Goal: Task Accomplishment & Management: Complete application form

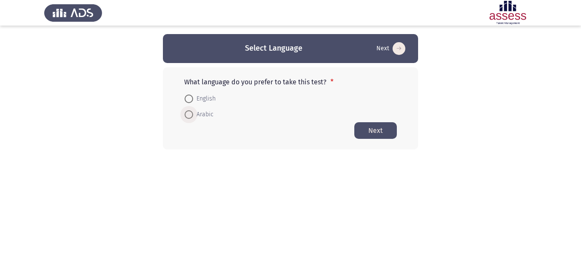
click at [209, 115] on span "Arabic" at bounding box center [203, 114] width 20 height 10
click at [193, 115] on input "Arabic" at bounding box center [189, 114] width 9 height 9
radio input "true"
click at [371, 136] on button "Next" at bounding box center [376, 130] width 43 height 17
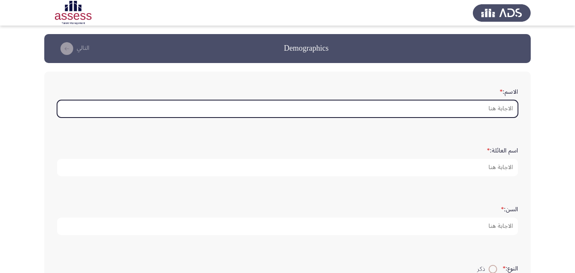
click at [427, 110] on input "الاسم: *" at bounding box center [287, 108] width 461 height 17
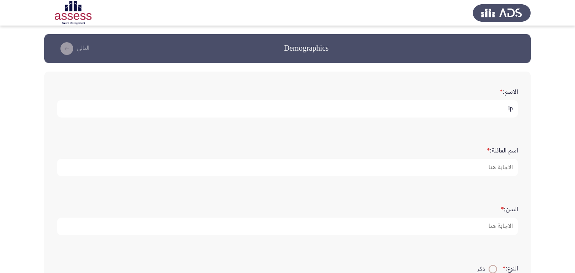
type input "l"
type input "[PERSON_NAME]"
click at [427, 110] on input "[PERSON_NAME]" at bounding box center [287, 108] width 461 height 17
drag, startPoint x: 427, startPoint y: 109, endPoint x: 518, endPoint y: 128, distance: 92.1
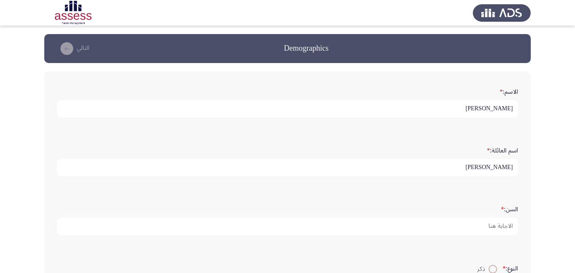
click at [518, 128] on div "الاسم: * [PERSON_NAME]" at bounding box center [287, 101] width 469 height 59
type input "[PERSON_NAME]"
type input "35"
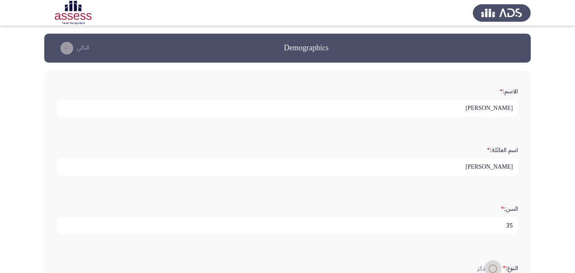
click at [489, 264] on input "ذكر" at bounding box center [493, 268] width 9 height 9
radio input "true"
click at [565, 206] on app-assessment-container "[PERSON_NAME]: * [PERSON_NAME]: * [PERSON_NAME]: * 35 النوع: * ذكر [PERSON_NAME…" at bounding box center [287, 233] width 575 height 398
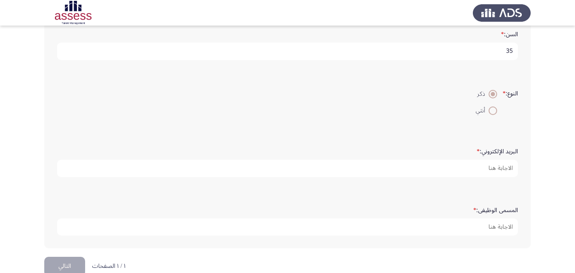
scroll to position [175, 0]
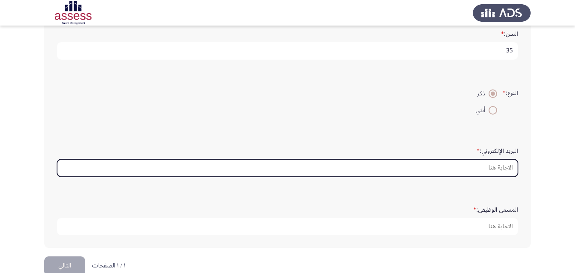
click at [470, 165] on input "البريد الإلكتروني: *" at bounding box center [287, 167] width 461 height 17
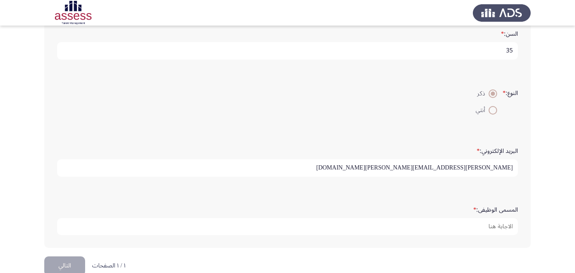
type input "[PERSON_NAME][EMAIL_ADDRESS][PERSON_NAME][DOMAIN_NAME]"
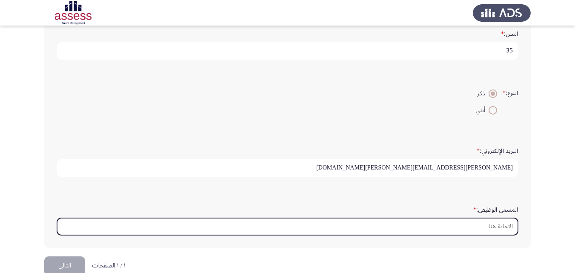
click at [418, 229] on input "المسمى الوظيفى: *" at bounding box center [287, 226] width 461 height 17
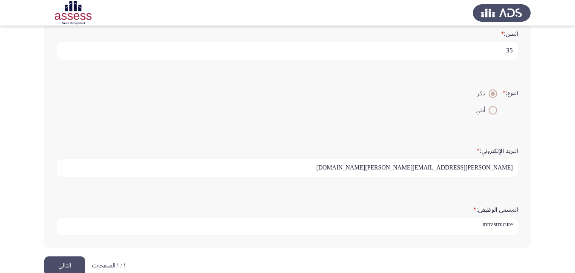
scroll to position [0, 0]
drag, startPoint x: 450, startPoint y: 229, endPoint x: 515, endPoint y: 227, distance: 64.3
click at [515, 227] on input "infrastrucure" at bounding box center [287, 226] width 461 height 17
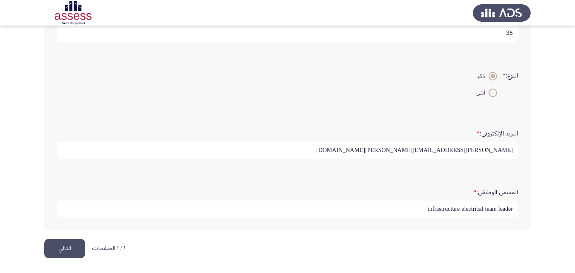
type input "infrastructure electrical team leader"
click at [48, 249] on button "التالي" at bounding box center [64, 248] width 41 height 19
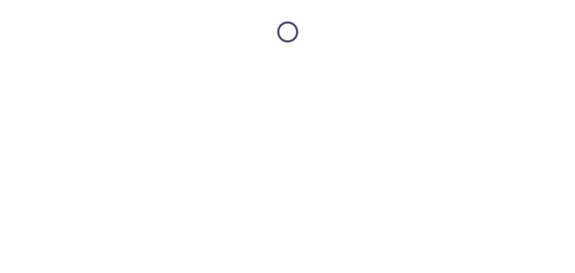
scroll to position [0, 0]
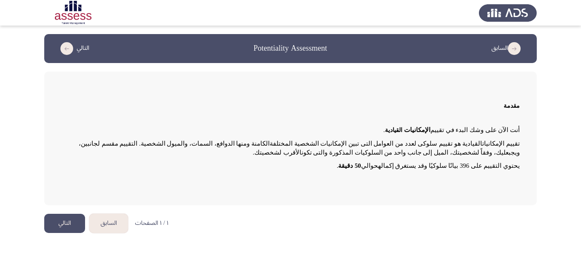
click at [67, 217] on button "التالي" at bounding box center [64, 223] width 41 height 19
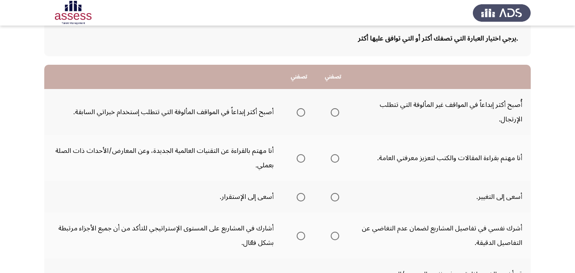
scroll to position [52, 0]
click at [335, 112] on span "Select an option" at bounding box center [335, 111] width 9 height 9
click at [335, 112] on input "Select an option" at bounding box center [335, 111] width 9 height 9
click at [301, 159] on span "Select an option" at bounding box center [301, 157] width 9 height 9
click at [301, 159] on input "Select an option" at bounding box center [301, 157] width 9 height 9
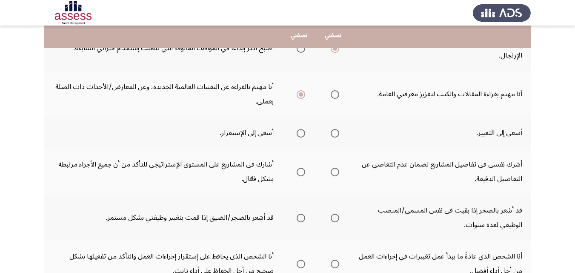
scroll to position [113, 0]
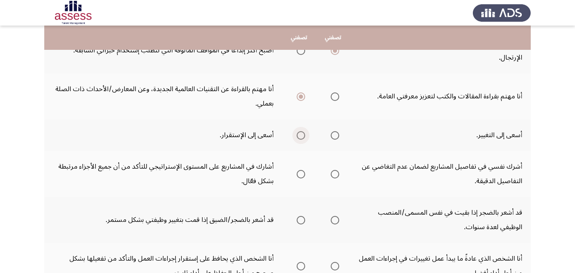
click at [302, 136] on span "Select an option" at bounding box center [301, 135] width 9 height 9
click at [302, 136] on input "Select an option" at bounding box center [301, 135] width 9 height 9
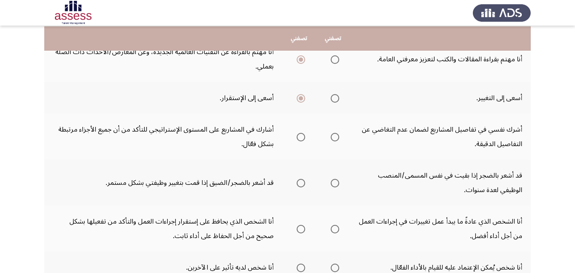
scroll to position [151, 0]
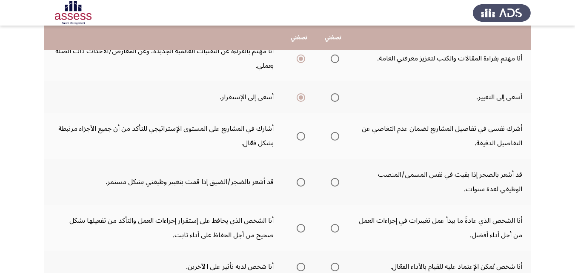
click at [303, 137] on span "Select an option" at bounding box center [301, 136] width 9 height 9
click at [303, 137] on input "Select an option" at bounding box center [301, 136] width 9 height 9
click at [301, 181] on span "Select an option" at bounding box center [301, 182] width 9 height 9
click at [301, 181] on input "Select an option" at bounding box center [301, 182] width 9 height 9
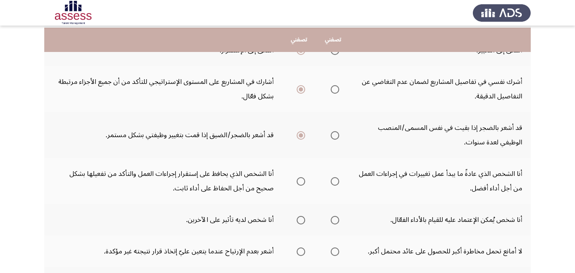
scroll to position [198, 0]
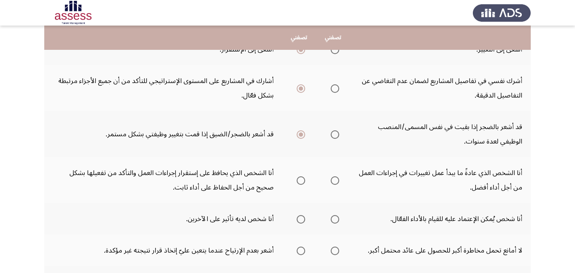
drag, startPoint x: 571, startPoint y: 118, endPoint x: 573, endPoint y: 97, distance: 21.0
click at [573, 97] on app-assessment-container "السابق Potentiality Assessment التالي .يرجي اختيار العبارة التي تصفك أكثر أو ال…" at bounding box center [287, 110] width 575 height 548
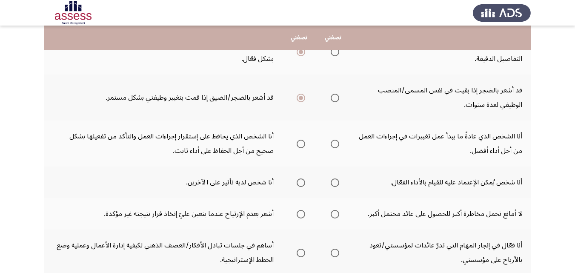
scroll to position [239, 0]
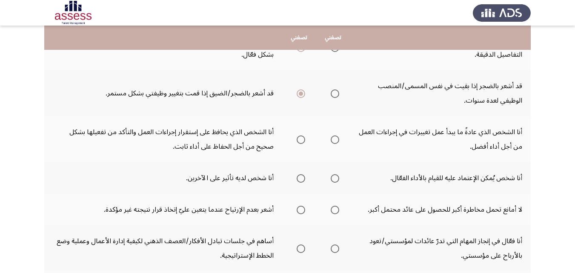
click at [299, 142] on span "Select an option" at bounding box center [301, 139] width 9 height 9
click at [299, 142] on input "Select an option" at bounding box center [301, 139] width 9 height 9
click at [334, 143] on span "Select an option" at bounding box center [335, 139] width 9 height 9
click at [334, 143] on input "Select an option" at bounding box center [335, 139] width 9 height 9
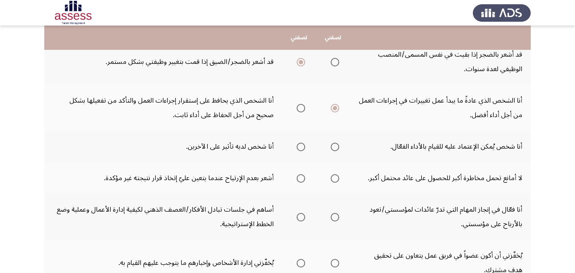
scroll to position [270, 0]
click at [335, 149] on span "Select an option" at bounding box center [335, 147] width 9 height 9
click at [335, 149] on input "Select an option" at bounding box center [335, 147] width 9 height 9
click at [303, 148] on span "Select an option" at bounding box center [301, 147] width 9 height 9
click at [303, 148] on input "Select an option" at bounding box center [301, 147] width 9 height 9
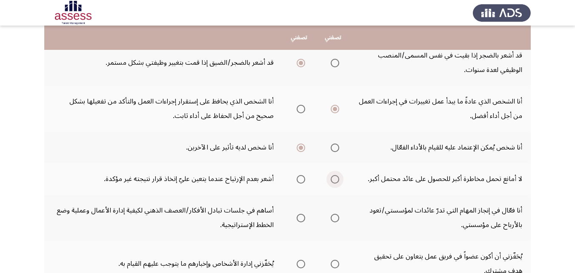
click at [334, 178] on span "Select an option" at bounding box center [335, 179] width 9 height 9
click at [334, 178] on input "Select an option" at bounding box center [335, 179] width 9 height 9
click at [337, 218] on span "Select an option" at bounding box center [335, 218] width 9 height 9
click at [337, 218] on input "Select an option" at bounding box center [335, 218] width 9 height 9
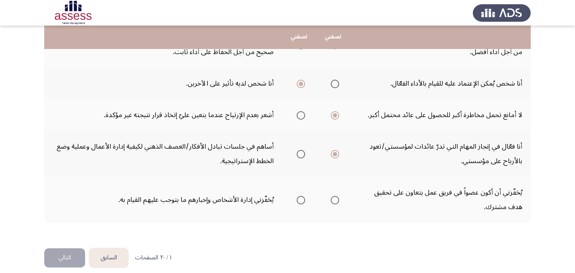
scroll to position [335, 0]
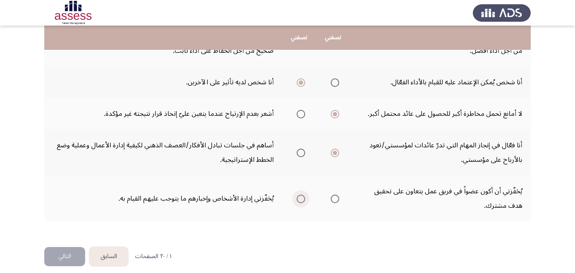
click at [302, 197] on span "Select an option" at bounding box center [301, 199] width 9 height 9
click at [302, 197] on input "Select an option" at bounding box center [301, 199] width 9 height 9
click at [69, 254] on button "التالي" at bounding box center [64, 256] width 41 height 19
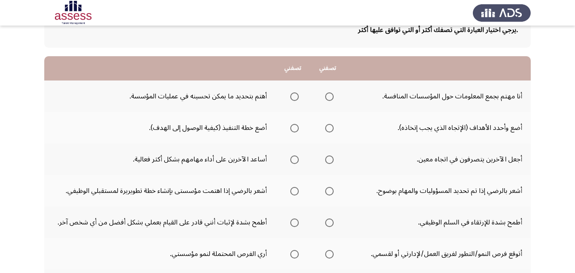
scroll to position [60, 0]
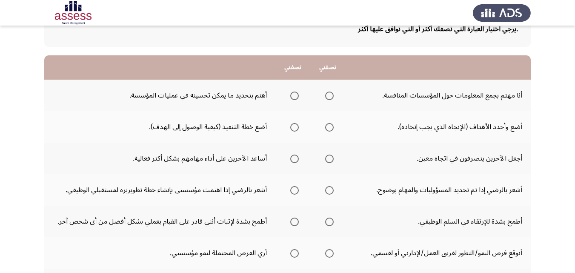
click at [294, 97] on span "Select an option" at bounding box center [294, 96] width 9 height 9
click at [294, 97] on input "Select an option" at bounding box center [294, 96] width 9 height 9
click at [292, 126] on span "Select an option" at bounding box center [294, 127] width 9 height 9
click at [292, 126] on input "Select an option" at bounding box center [294, 127] width 9 height 9
click at [297, 157] on span "Select an option" at bounding box center [294, 158] width 9 height 9
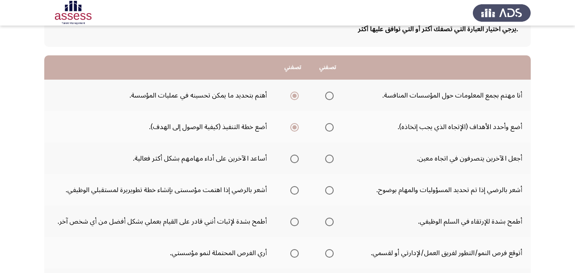
click at [297, 157] on input "Select an option" at bounding box center [294, 158] width 9 height 9
click at [331, 189] on span "Select an option" at bounding box center [329, 190] width 9 height 9
click at [331, 189] on input "Select an option" at bounding box center [329, 190] width 9 height 9
click at [296, 187] on span "Select an option" at bounding box center [294, 190] width 9 height 9
click at [296, 187] on input "Select an option" at bounding box center [294, 190] width 9 height 9
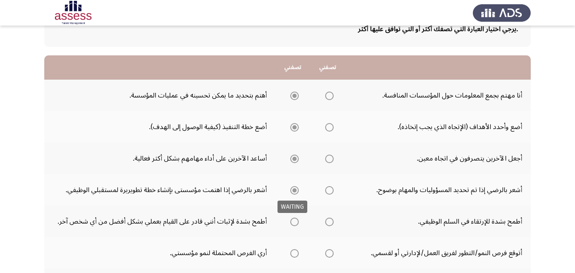
click at [296, 187] on span "Select an option" at bounding box center [294, 190] width 9 height 9
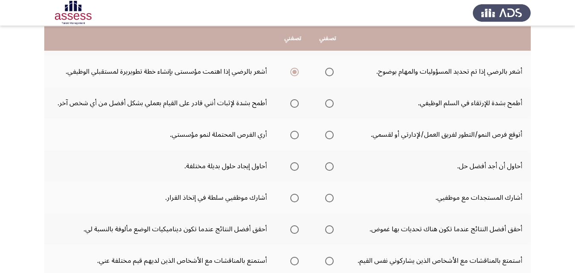
scroll to position [180, 0]
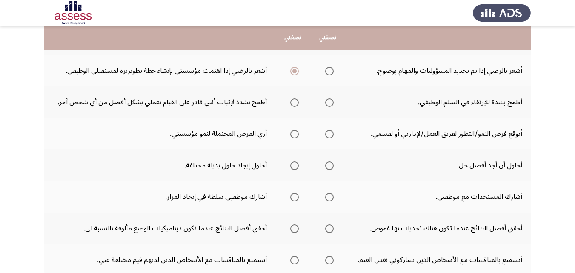
click at [293, 101] on span "Select an option" at bounding box center [294, 102] width 9 height 9
click at [293, 101] on input "Select an option" at bounding box center [294, 102] width 9 height 9
click at [298, 136] on span "Select an option" at bounding box center [294, 134] width 9 height 9
click at [298, 136] on input "Select an option" at bounding box center [294, 134] width 9 height 9
click at [325, 168] on span "Select an option" at bounding box center [329, 165] width 9 height 9
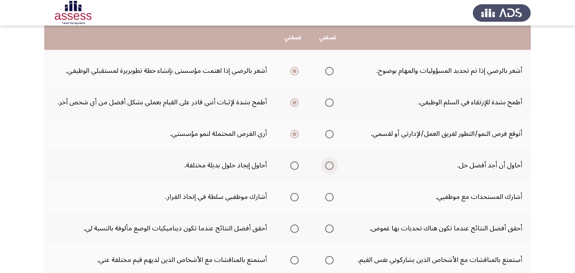
click at [325, 168] on input "Select an option" at bounding box center [329, 165] width 9 height 9
click at [296, 199] on span "Select an option" at bounding box center [294, 197] width 9 height 9
click at [296, 199] on input "Select an option" at bounding box center [294, 197] width 9 height 9
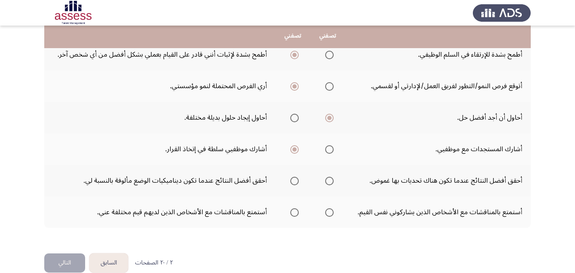
scroll to position [229, 0]
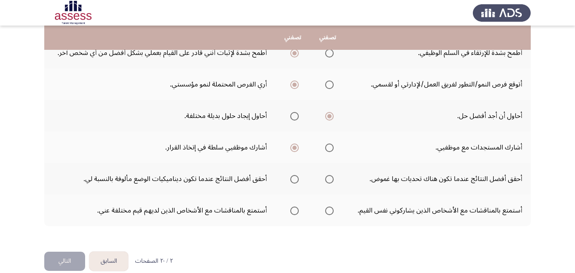
click at [329, 177] on span "Select an option" at bounding box center [329, 179] width 9 height 9
click at [329, 177] on input "Select an option" at bounding box center [329, 179] width 9 height 9
click at [295, 213] on span "Select an option" at bounding box center [294, 210] width 9 height 9
click at [295, 213] on input "Select an option" at bounding box center [294, 210] width 9 height 9
click at [82, 263] on button "التالي" at bounding box center [64, 261] width 41 height 19
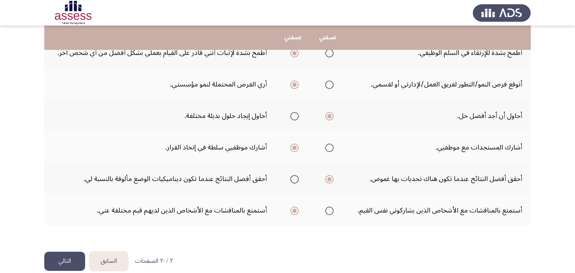
scroll to position [0, 0]
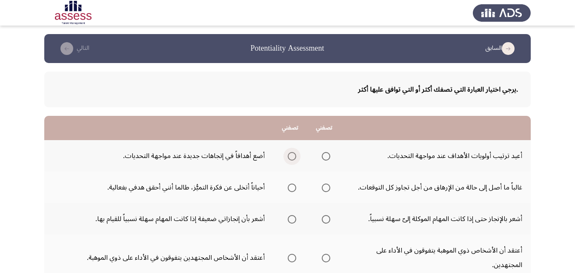
click at [290, 155] on span "Select an option" at bounding box center [292, 156] width 9 height 9
click at [290, 155] on input "Select an option" at bounding box center [292, 156] width 9 height 9
click at [322, 189] on span "Select an option" at bounding box center [326, 187] width 9 height 9
click at [322, 189] on input "Select an option" at bounding box center [326, 187] width 9 height 9
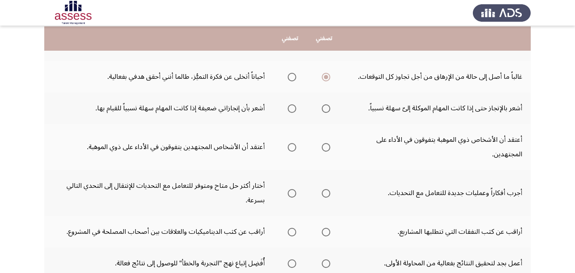
scroll to position [112, 0]
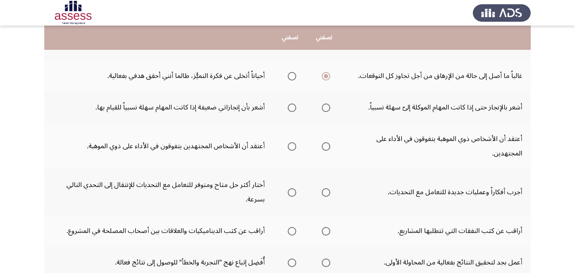
click at [292, 108] on span "Select an option" at bounding box center [292, 107] width 9 height 9
click at [292, 108] on input "Select an option" at bounding box center [292, 107] width 9 height 9
click at [291, 149] on span "Select an option" at bounding box center [292, 146] width 9 height 9
click at [291, 149] on input "Select an option" at bounding box center [292, 146] width 9 height 9
click at [293, 192] on span "Select an option" at bounding box center [292, 192] width 9 height 9
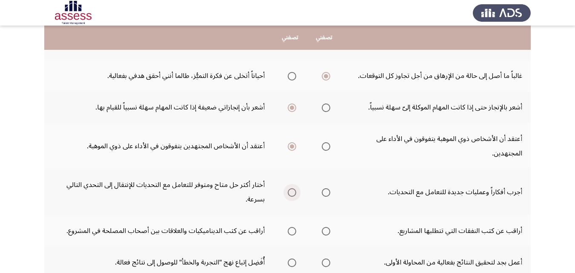
click at [293, 192] on input "Select an option" at bounding box center [292, 192] width 9 height 9
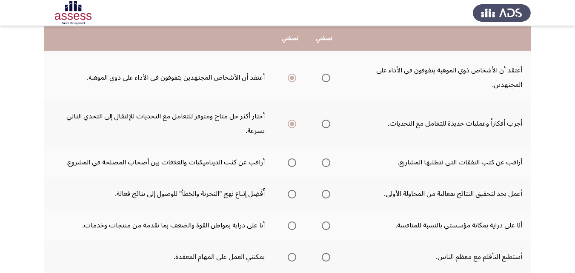
scroll to position [181, 0]
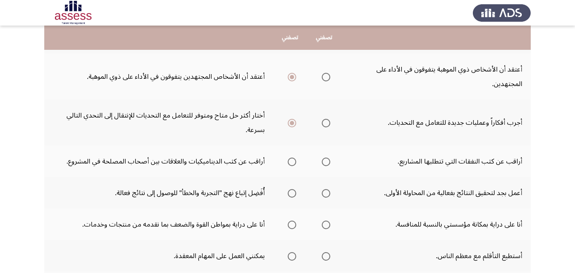
click at [322, 163] on span "Select an option" at bounding box center [326, 161] width 9 height 9
click at [322, 163] on input "Select an option" at bounding box center [326, 161] width 9 height 9
click at [323, 197] on span "Select an option" at bounding box center [326, 193] width 9 height 9
click at [323, 197] on input "Select an option" at bounding box center [326, 193] width 9 height 9
click at [294, 225] on span "Select an option" at bounding box center [292, 224] width 9 height 9
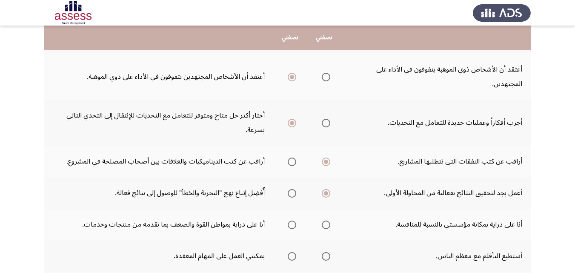
click at [294, 225] on input "Select an option" at bounding box center [292, 224] width 9 height 9
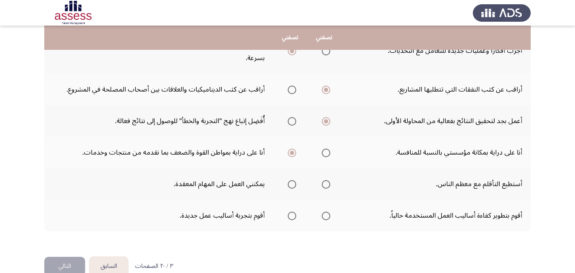
scroll to position [252, 0]
click at [323, 186] on span "Select an option" at bounding box center [326, 185] width 9 height 9
click at [323, 186] on input "Select an option" at bounding box center [326, 185] width 9 height 9
click at [294, 182] on span "Select an option" at bounding box center [292, 185] width 9 height 9
click at [294, 182] on input "Select an option" at bounding box center [292, 185] width 9 height 9
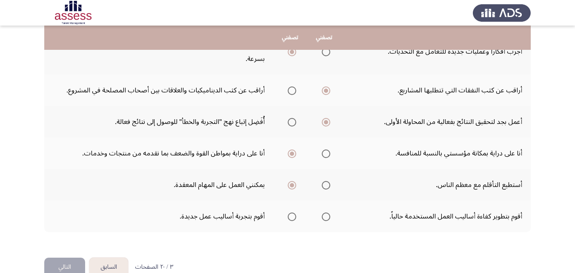
click at [326, 215] on span "Select an option" at bounding box center [326, 216] width 9 height 9
click at [326, 215] on input "Select an option" at bounding box center [326, 216] width 9 height 9
click at [72, 262] on button "التالي" at bounding box center [64, 266] width 41 height 19
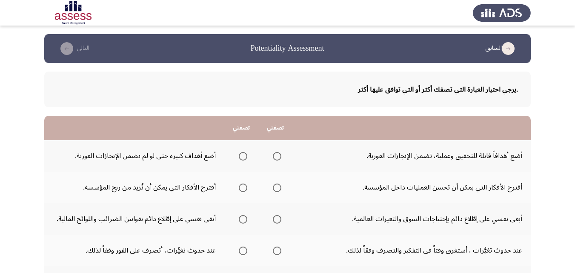
click at [240, 154] on span "Select an option" at bounding box center [243, 156] width 9 height 9
click at [240, 154] on input "Select an option" at bounding box center [243, 156] width 9 height 9
click at [245, 187] on span "Select an option" at bounding box center [243, 187] width 9 height 9
click at [245, 187] on input "Select an option" at bounding box center [243, 187] width 9 height 9
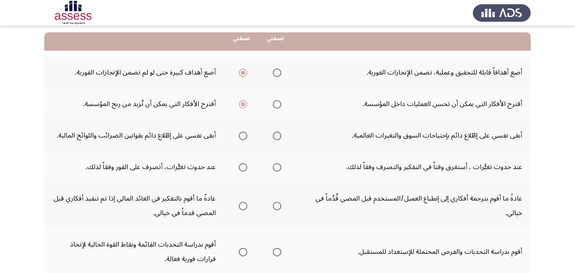
scroll to position [84, 0]
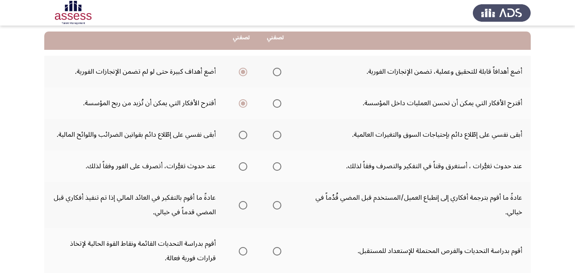
click at [279, 135] on span "Select an option" at bounding box center [277, 135] width 9 height 9
click at [279, 135] on input "Select an option" at bounding box center [277, 135] width 9 height 9
click at [277, 167] on span "Select an option" at bounding box center [277, 166] width 9 height 9
click at [277, 167] on input "Select an option" at bounding box center [277, 166] width 9 height 9
click at [274, 203] on span "Select an option" at bounding box center [277, 205] width 9 height 9
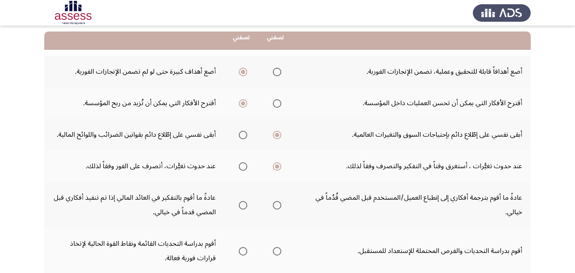
click at [274, 203] on input "Select an option" at bounding box center [277, 205] width 9 height 9
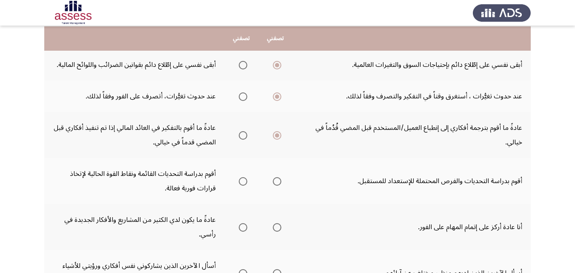
scroll to position [155, 0]
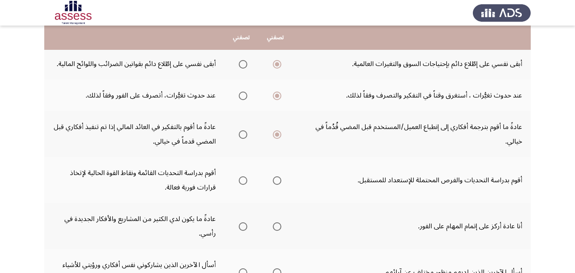
click at [277, 180] on span "Select an option" at bounding box center [277, 180] width 0 height 0
click at [276, 180] on input "Select an option" at bounding box center [277, 180] width 9 height 9
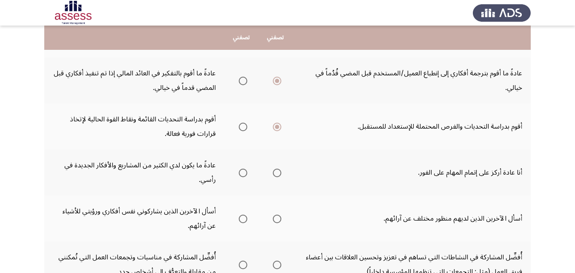
scroll to position [209, 0]
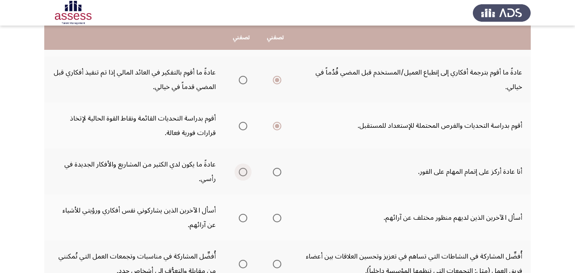
click at [245, 170] on span "Select an option" at bounding box center [243, 172] width 9 height 9
click at [245, 170] on input "Select an option" at bounding box center [243, 172] width 9 height 9
click at [278, 220] on span "Select an option" at bounding box center [277, 218] width 9 height 9
click at [278, 220] on input "Select an option" at bounding box center [277, 218] width 9 height 9
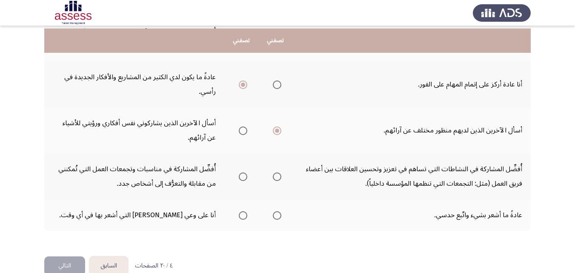
scroll to position [300, 0]
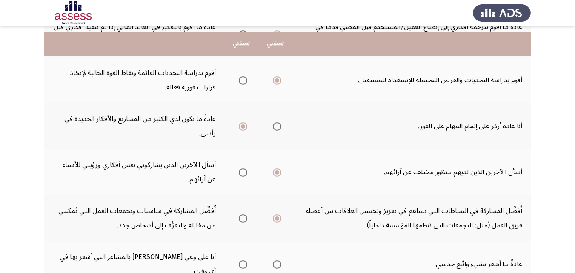
scroll to position [314, 0]
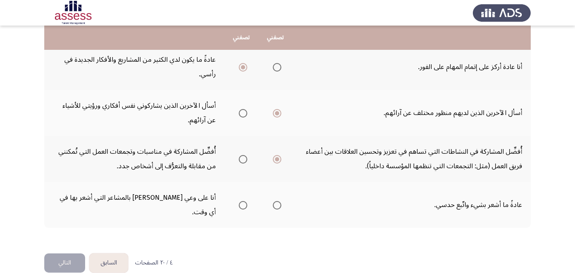
click at [244, 201] on span "Select an option" at bounding box center [243, 205] width 9 height 9
click at [244, 201] on input "Select an option" at bounding box center [243, 205] width 9 height 9
click at [72, 253] on button "التالي" at bounding box center [64, 262] width 41 height 19
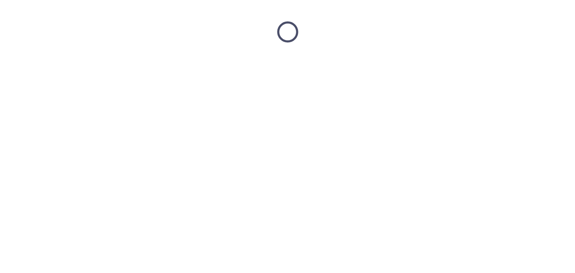
scroll to position [0, 0]
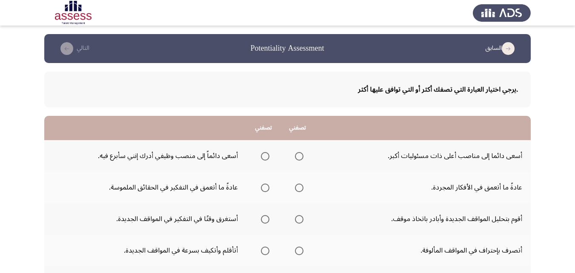
click at [265, 157] on span "Select an option" at bounding box center [265, 156] width 9 height 9
click at [265, 157] on input "Select an option" at bounding box center [265, 156] width 9 height 9
click at [263, 189] on span "Select an option" at bounding box center [265, 187] width 9 height 9
click at [263, 189] on input "Select an option" at bounding box center [265, 187] width 9 height 9
click at [302, 217] on span "Select an option" at bounding box center [299, 219] width 9 height 9
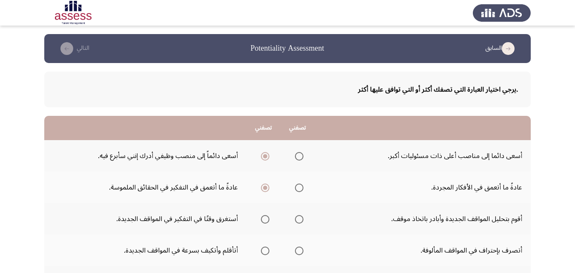
click at [302, 217] on input "Select an option" at bounding box center [299, 219] width 9 height 9
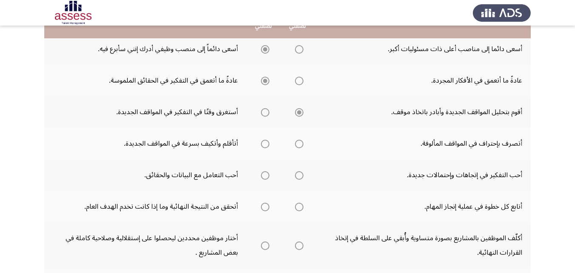
scroll to position [109, 0]
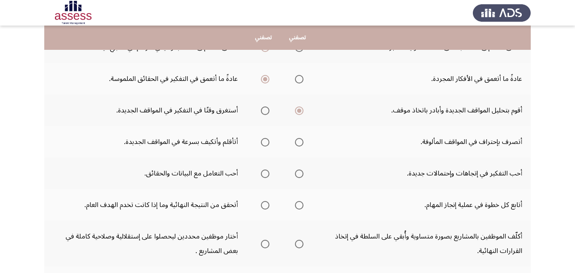
click at [264, 141] on span "Select an option" at bounding box center [265, 142] width 9 height 9
click at [264, 141] on input "Select an option" at bounding box center [265, 142] width 9 height 9
click at [300, 174] on span "Select an option" at bounding box center [299, 173] width 9 height 9
click at [300, 174] on input "Select an option" at bounding box center [299, 173] width 9 height 9
click at [267, 208] on span "Select an option" at bounding box center [265, 205] width 9 height 9
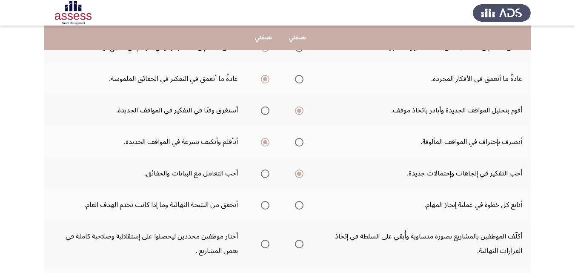
click at [267, 208] on input "Select an option" at bounding box center [265, 205] width 9 height 9
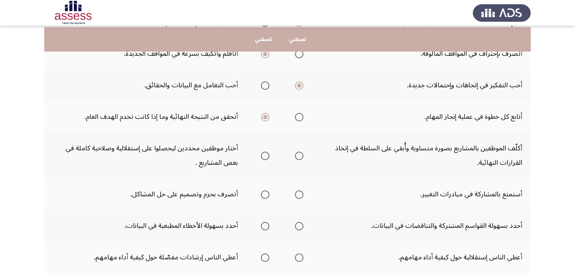
scroll to position [199, 0]
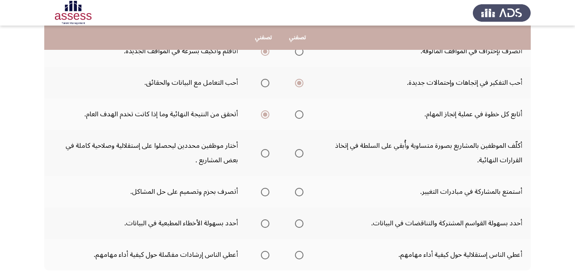
click at [299, 115] on span "Select an option" at bounding box center [299, 114] width 9 height 9
click at [299, 115] on input "Select an option" at bounding box center [299, 114] width 9 height 9
click at [267, 155] on span "Select an option" at bounding box center [265, 153] width 9 height 9
click at [267, 155] on input "Select an option" at bounding box center [265, 153] width 9 height 9
click at [268, 192] on span "Select an option" at bounding box center [265, 192] width 9 height 9
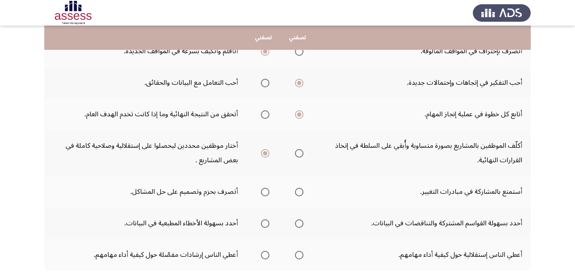
click at [268, 192] on input "Select an option" at bounding box center [265, 192] width 9 height 9
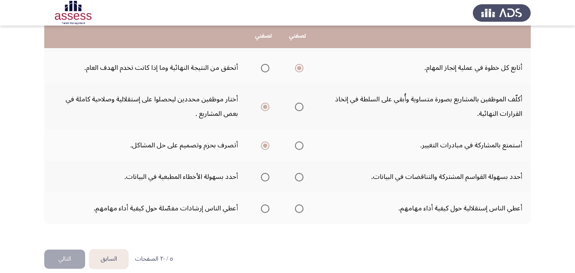
scroll to position [246, 0]
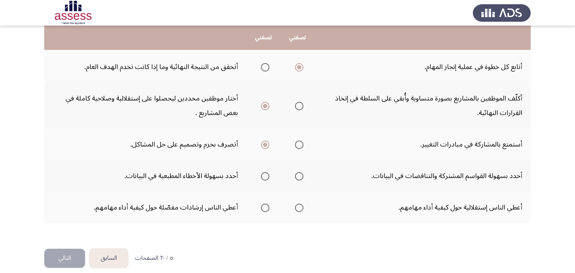
click at [303, 177] on span "Select an option" at bounding box center [299, 176] width 9 height 9
click at [303, 177] on input "Select an option" at bounding box center [299, 176] width 9 height 9
click at [267, 209] on span "Select an option" at bounding box center [265, 207] width 9 height 9
click at [267, 209] on input "Select an option" at bounding box center [265, 207] width 9 height 9
click at [51, 262] on button "التالي" at bounding box center [64, 258] width 41 height 19
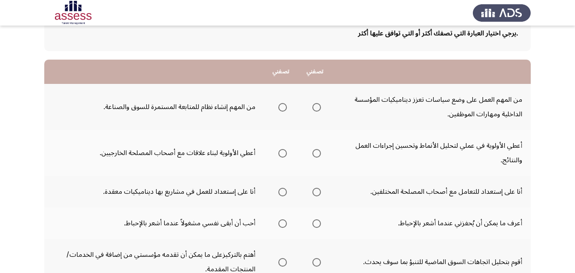
scroll to position [58, 0]
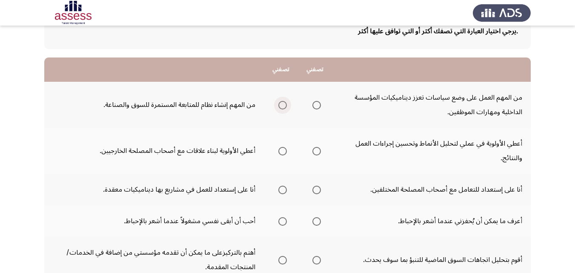
click at [283, 105] on span "Select an option" at bounding box center [283, 105] width 0 height 0
click at [283, 105] on input "Select an option" at bounding box center [282, 105] width 9 height 9
click at [321, 153] on span "Select an option" at bounding box center [316, 151] width 9 height 9
click at [321, 153] on input "Select an option" at bounding box center [316, 151] width 9 height 9
click at [286, 191] on span "Select an option" at bounding box center [282, 190] width 9 height 9
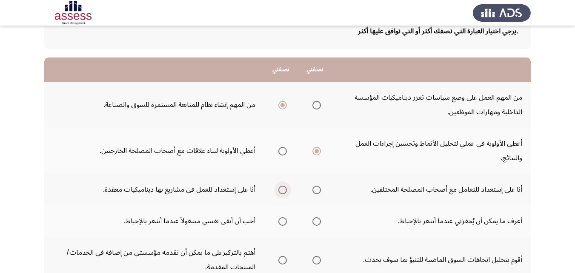
click at [286, 191] on input "Select an option" at bounding box center [282, 190] width 9 height 9
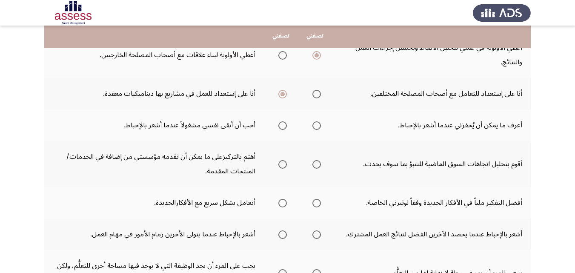
scroll to position [156, 0]
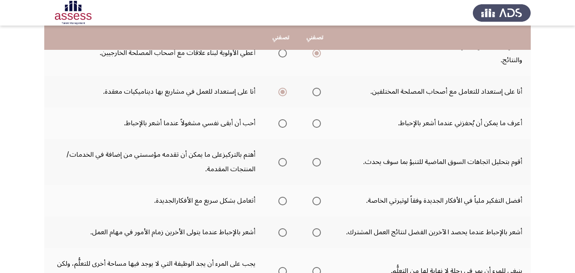
click at [317, 124] on span "Select an option" at bounding box center [316, 123] width 9 height 9
click at [317, 124] on input "Select an option" at bounding box center [316, 123] width 9 height 9
click at [280, 159] on span "Select an option" at bounding box center [282, 162] width 9 height 9
click at [280, 159] on input "Select an option" at bounding box center [282, 162] width 9 height 9
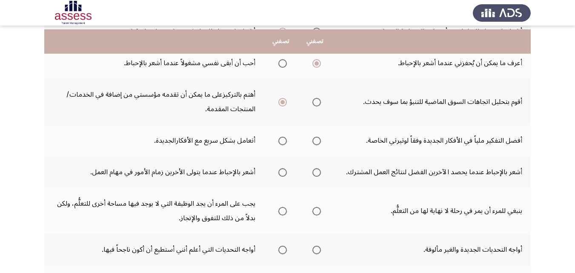
scroll to position [221, 0]
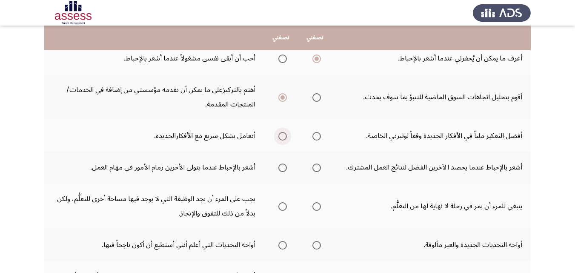
click at [281, 135] on span "Select an option" at bounding box center [282, 136] width 9 height 9
click at [281, 135] on input "Select an option" at bounding box center [282, 136] width 9 height 9
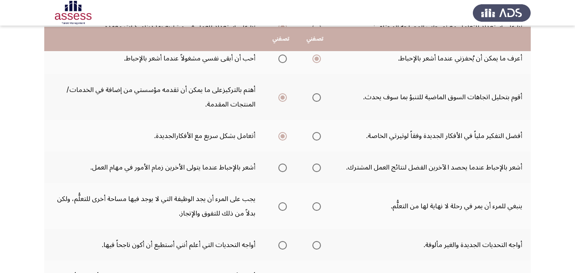
scroll to position [222, 0]
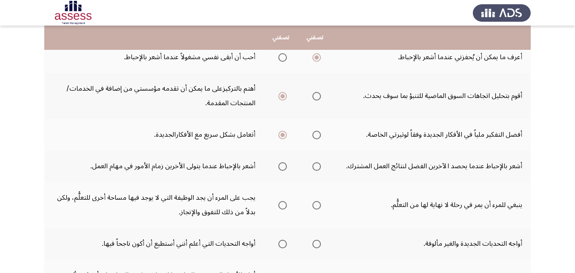
drag, startPoint x: 575, startPoint y: 140, endPoint x: 574, endPoint y: 150, distance: 9.8
click at [574, 150] on app-assessment-container "السابق Potentiality Assessment التالي .يرجي اختيار العبارة التي تصفك أكثر أو ال…" at bounding box center [287, 71] width 575 height 519
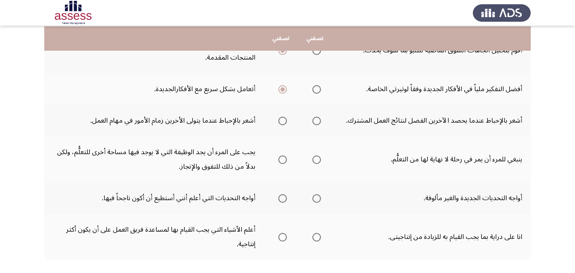
scroll to position [269, 0]
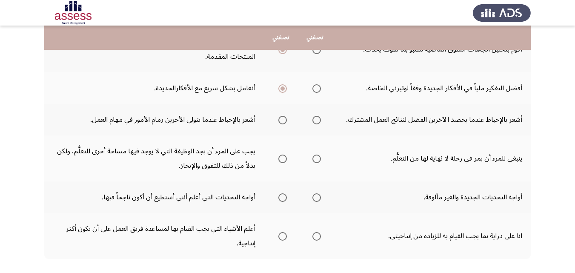
click at [319, 119] on span "Select an option" at bounding box center [316, 120] width 9 height 9
click at [319, 119] on input "Select an option" at bounding box center [316, 120] width 9 height 9
click at [317, 161] on span "Select an option" at bounding box center [316, 158] width 9 height 9
click at [317, 161] on input "Select an option" at bounding box center [316, 158] width 9 height 9
click at [318, 199] on span "Select an option" at bounding box center [316, 197] width 9 height 9
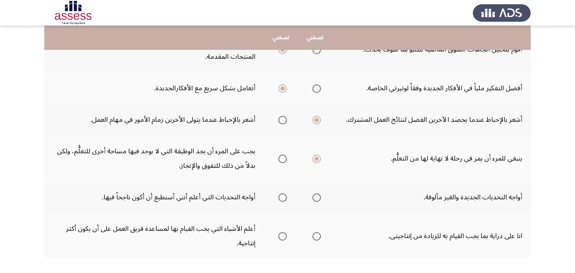
click at [318, 199] on input "Select an option" at bounding box center [316, 197] width 9 height 9
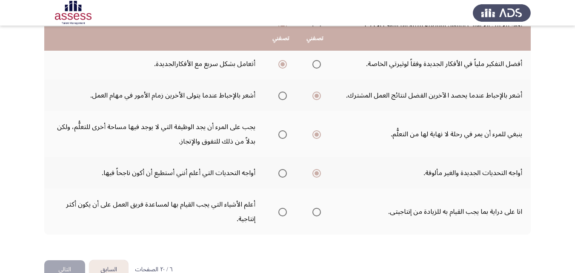
scroll to position [294, 0]
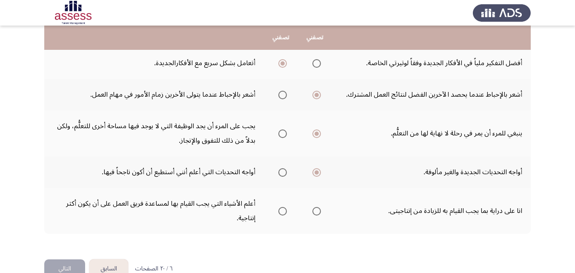
click at [278, 211] on label "Select an option" at bounding box center [281, 211] width 12 height 9
click at [278, 211] on input "Select an option" at bounding box center [282, 211] width 9 height 9
click at [69, 267] on button "التالي" at bounding box center [64, 268] width 41 height 19
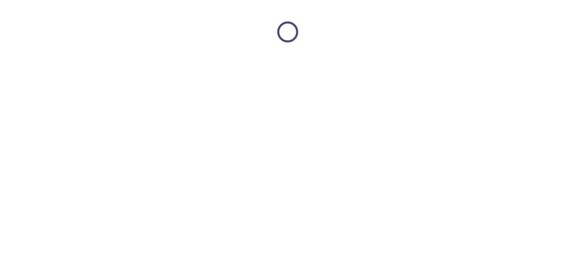
scroll to position [0, 0]
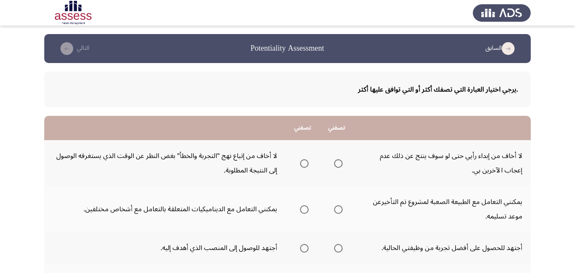
drag, startPoint x: 366, startPoint y: 122, endPoint x: 365, endPoint y: 140, distance: 17.5
drag, startPoint x: 365, startPoint y: 140, endPoint x: 391, endPoint y: 136, distance: 25.8
click at [339, 166] on span "Select an option" at bounding box center [338, 163] width 9 height 9
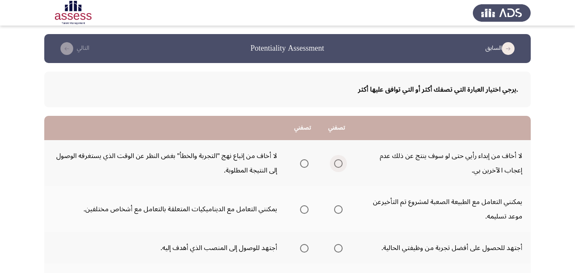
click at [339, 166] on input "Select an option" at bounding box center [338, 163] width 9 height 9
click at [337, 210] on span "Select an option" at bounding box center [338, 209] width 9 height 9
click at [337, 210] on input "Select an option" at bounding box center [338, 209] width 9 height 9
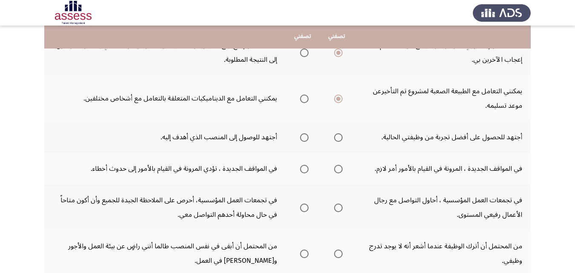
scroll to position [109, 0]
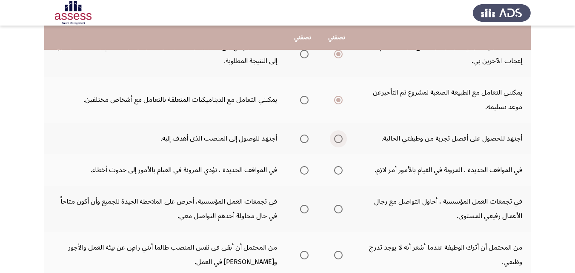
click at [342, 139] on span "Select an option" at bounding box center [338, 138] width 9 height 9
click at [342, 139] on input "Select an option" at bounding box center [338, 138] width 9 height 9
click at [302, 141] on span "Select an option" at bounding box center [304, 138] width 9 height 9
click at [302, 141] on input "Select an option" at bounding box center [304, 138] width 9 height 9
click at [336, 169] on span "Select an option" at bounding box center [338, 170] width 9 height 9
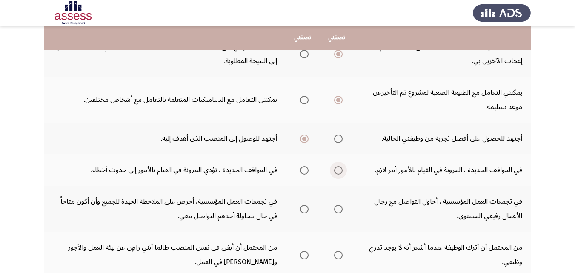
click at [336, 169] on input "Select an option" at bounding box center [338, 170] width 9 height 9
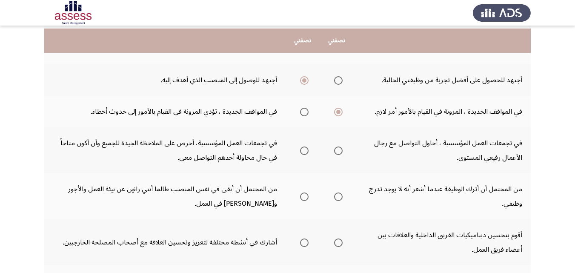
scroll to position [175, 0]
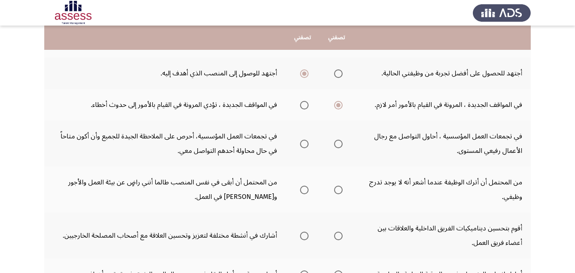
click at [573, 154] on app-assessment-container "السابق Potentiality Assessment التالي .يرجي اختيار العبارة التي تصفك أكثر أو ال…" at bounding box center [287, 119] width 575 height 519
click at [306, 143] on span "Select an option" at bounding box center [304, 144] width 9 height 9
click at [306, 143] on input "Select an option" at bounding box center [304, 144] width 9 height 9
click at [305, 189] on span "Select an option" at bounding box center [304, 190] width 9 height 9
click at [305, 189] on input "Select an option" at bounding box center [304, 190] width 9 height 9
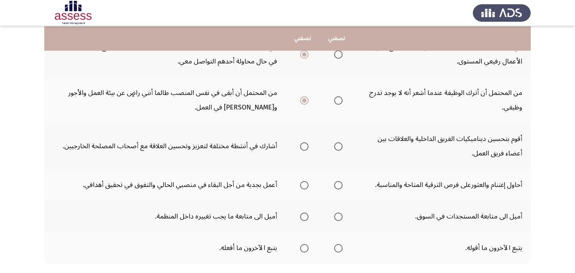
scroll to position [266, 0]
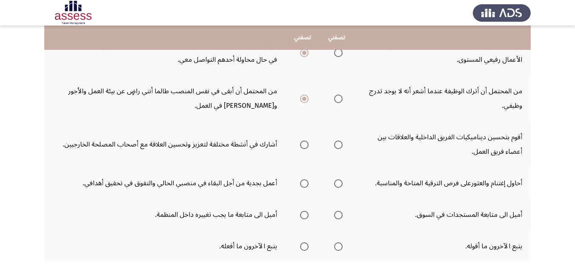
click at [340, 143] on span "Select an option" at bounding box center [338, 144] width 9 height 9
click at [340, 143] on input "Select an option" at bounding box center [338, 144] width 9 height 9
click at [334, 186] on span "Select an option" at bounding box center [338, 183] width 9 height 9
click at [334, 186] on input "Select an option" at bounding box center [338, 183] width 9 height 9
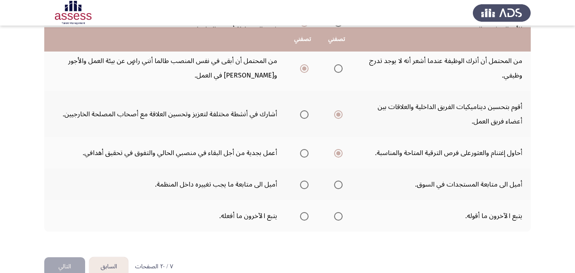
scroll to position [298, 0]
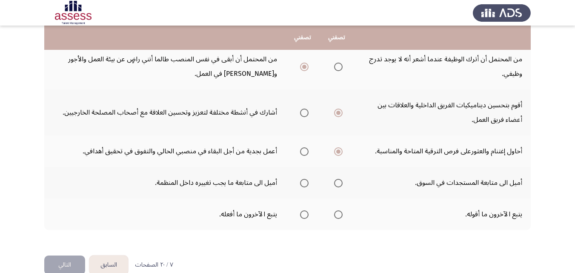
click at [336, 184] on span "Select an option" at bounding box center [338, 183] width 9 height 9
click at [336, 184] on input "Select an option" at bounding box center [338, 183] width 9 height 9
click at [302, 213] on span "Select an option" at bounding box center [304, 214] width 9 height 9
click at [302, 213] on input "Select an option" at bounding box center [304, 214] width 9 height 9
click at [71, 263] on button "التالي" at bounding box center [64, 264] width 41 height 19
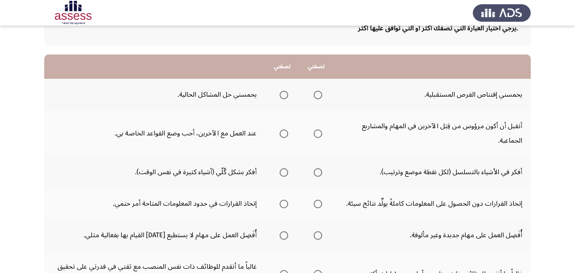
scroll to position [62, 0]
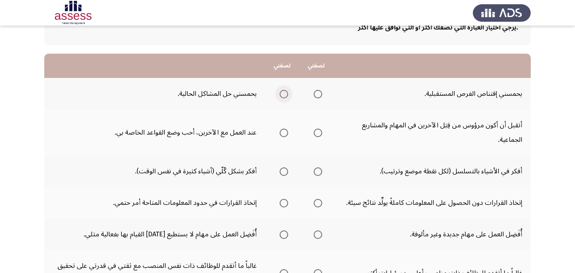
click at [279, 90] on label "Select an option" at bounding box center [282, 94] width 12 height 9
click at [280, 90] on input "Select an option" at bounding box center [284, 94] width 9 height 9
click at [320, 132] on span "Select an option" at bounding box center [318, 133] width 9 height 9
click at [320, 132] on input "Select an option" at bounding box center [318, 133] width 9 height 9
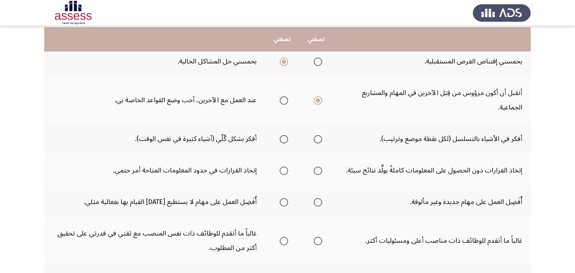
scroll to position [97, 0]
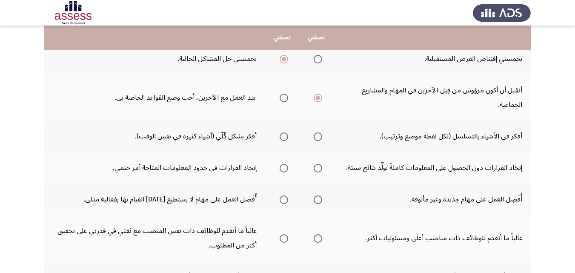
click at [279, 137] on label "Select an option" at bounding box center [282, 136] width 12 height 9
click at [280, 137] on input "Select an option" at bounding box center [284, 136] width 9 height 9
click at [281, 167] on span "Select an option" at bounding box center [284, 168] width 9 height 9
click at [281, 167] on input "Select an option" at bounding box center [284, 168] width 9 height 9
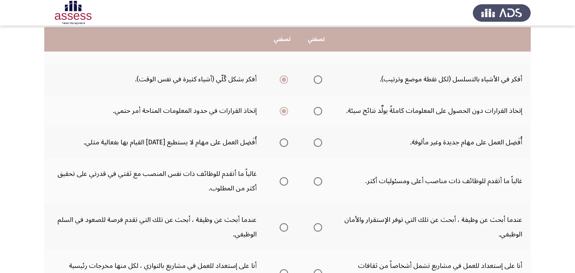
scroll to position [156, 0]
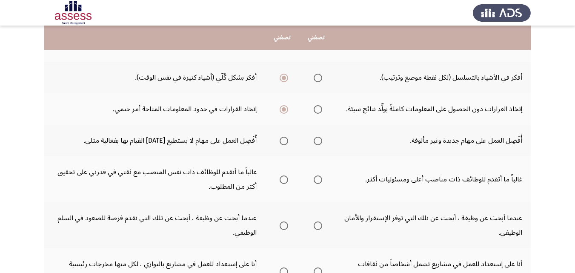
click at [284, 139] on span "Select an option" at bounding box center [284, 141] width 9 height 9
click at [284, 139] on input "Select an option" at bounding box center [284, 141] width 9 height 9
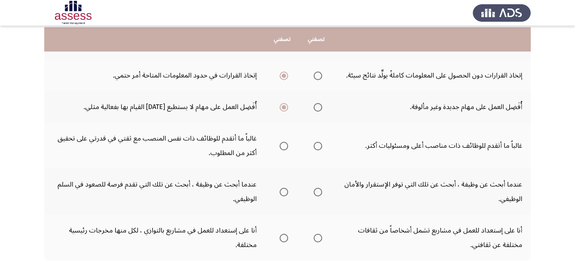
scroll to position [192, 0]
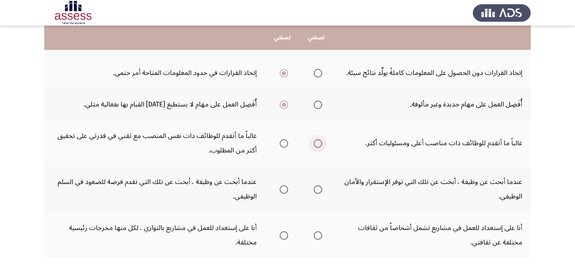
click at [316, 140] on span "Select an option" at bounding box center [318, 143] width 9 height 9
click at [316, 140] on input "Select an option" at bounding box center [318, 143] width 9 height 9
click at [318, 192] on span "Select an option" at bounding box center [318, 189] width 9 height 9
click at [318, 192] on input "Select an option" at bounding box center [318, 189] width 9 height 9
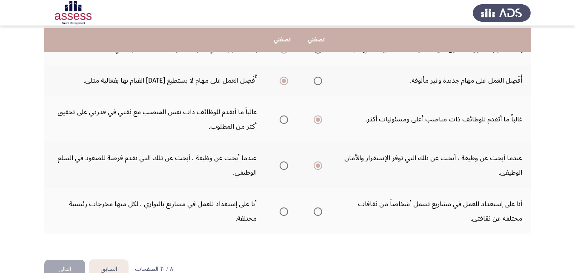
scroll to position [218, 0]
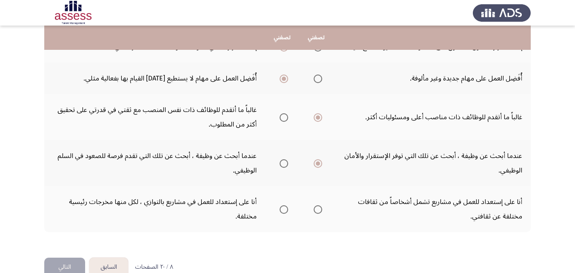
click at [280, 208] on span "Select an option" at bounding box center [284, 209] width 9 height 9
click at [280, 208] on input "Select an option" at bounding box center [284, 209] width 9 height 9
click at [55, 259] on button "التالي" at bounding box center [64, 266] width 41 height 19
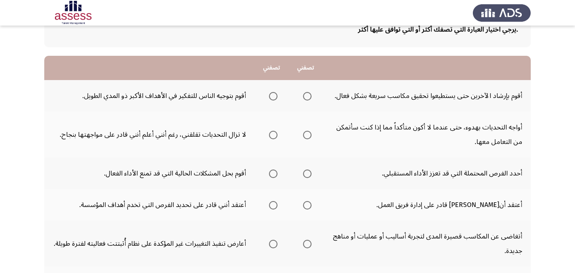
scroll to position [61, 0]
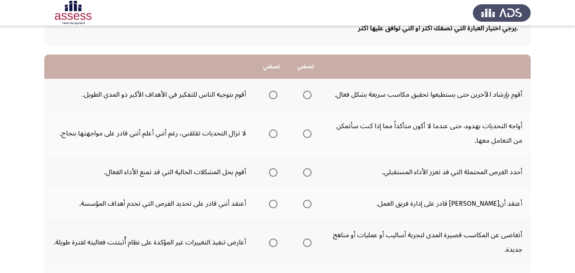
click at [308, 95] on span "Select an option" at bounding box center [307, 95] width 9 height 9
click at [308, 95] on input "Select an option" at bounding box center [307, 95] width 9 height 9
click at [305, 132] on span "Select an option" at bounding box center [307, 133] width 9 height 9
click at [305, 132] on input "Select an option" at bounding box center [307, 133] width 9 height 9
click at [304, 173] on span "Select an option" at bounding box center [307, 172] width 9 height 9
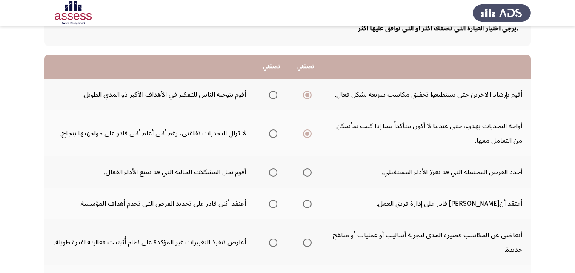
click at [304, 173] on input "Select an option" at bounding box center [307, 172] width 9 height 9
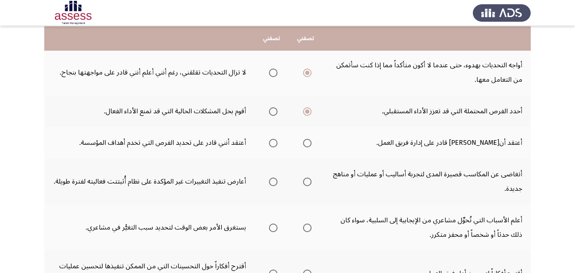
scroll to position [123, 0]
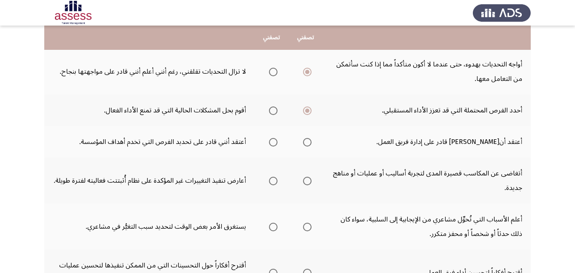
click at [303, 143] on span "Select an option" at bounding box center [307, 142] width 9 height 9
click at [303, 143] on input "Select an option" at bounding box center [307, 142] width 9 height 9
click at [274, 177] on span "Select an option" at bounding box center [273, 181] width 9 height 9
click at [274, 177] on input "Select an option" at bounding box center [273, 181] width 9 height 9
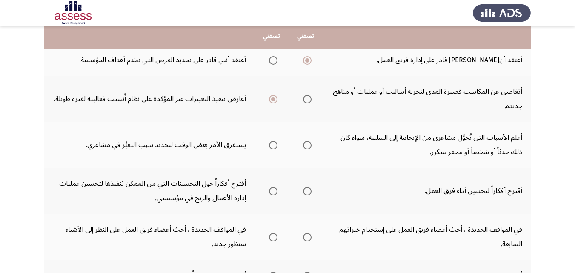
scroll to position [203, 0]
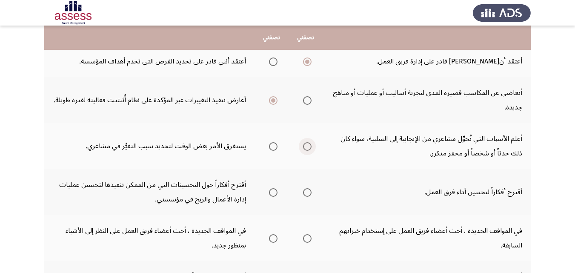
click at [309, 149] on span "Select an option" at bounding box center [307, 146] width 9 height 9
click at [309, 149] on input "Select an option" at bounding box center [307, 146] width 9 height 9
click at [309, 191] on span "Select an option" at bounding box center [307, 192] width 9 height 9
click at [309, 191] on input "Select an option" at bounding box center [307, 192] width 9 height 9
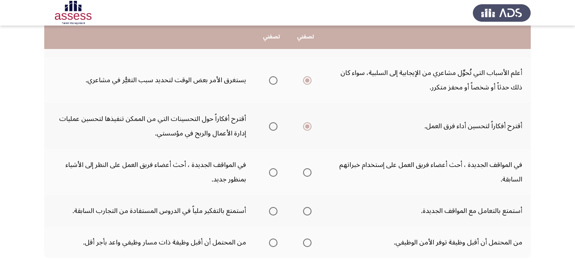
scroll to position [269, 0]
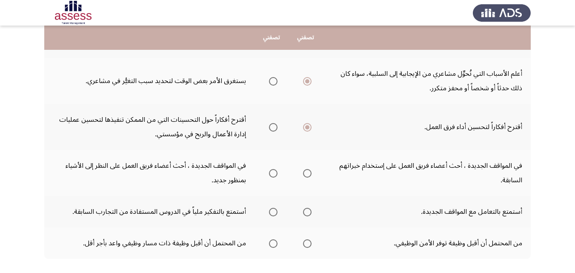
click at [274, 171] on span "Select an option" at bounding box center [273, 173] width 9 height 9
click at [274, 171] on input "Select an option" at bounding box center [273, 173] width 9 height 9
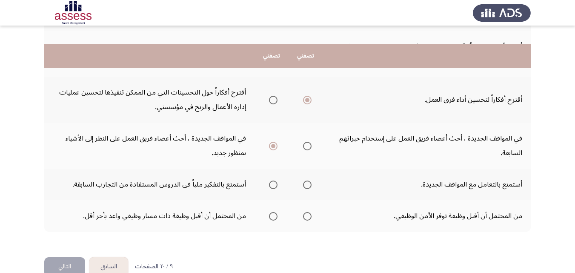
scroll to position [314, 0]
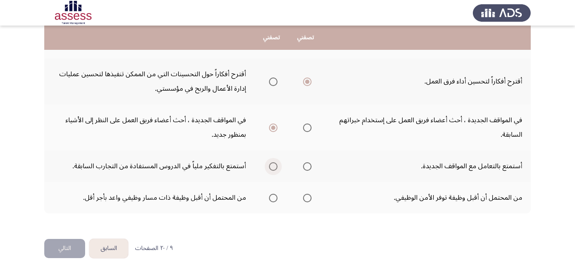
click at [275, 168] on span "Select an option" at bounding box center [273, 166] width 9 height 9
click at [275, 168] on input "Select an option" at bounding box center [273, 166] width 9 height 9
click at [275, 199] on span "Select an option" at bounding box center [273, 198] width 9 height 9
click at [275, 199] on input "Select an option" at bounding box center [273, 198] width 9 height 9
click at [60, 252] on button "التالي" at bounding box center [64, 248] width 41 height 19
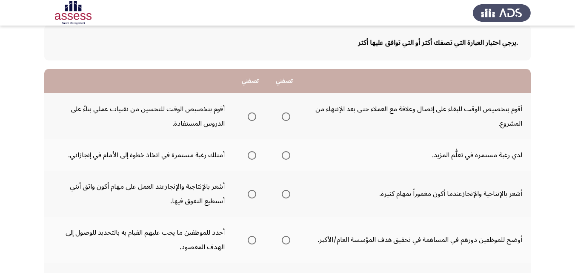
scroll to position [49, 0]
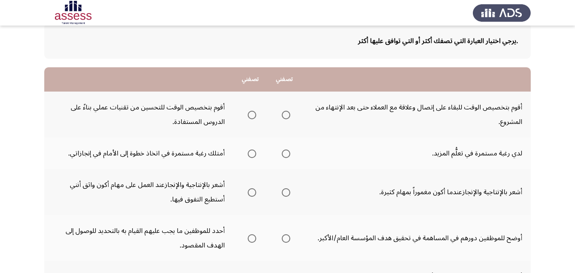
click at [249, 114] on span "Select an option" at bounding box center [252, 115] width 9 height 9
click at [249, 114] on input "Select an option" at bounding box center [252, 115] width 9 height 9
click at [288, 156] on span "Select an option" at bounding box center [286, 153] width 9 height 9
click at [288, 156] on input "Select an option" at bounding box center [286, 153] width 9 height 9
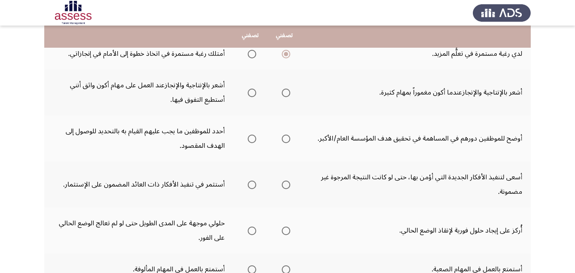
scroll to position [146, 0]
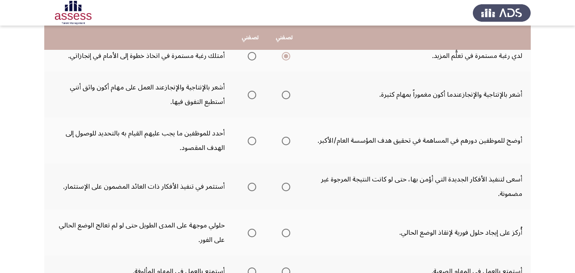
click at [283, 93] on span "Select an option" at bounding box center [286, 95] width 9 height 9
click at [283, 93] on input "Select an option" at bounding box center [286, 95] width 9 height 9
click at [286, 141] on span "Select an option" at bounding box center [286, 141] width 0 height 0
click at [286, 140] on input "Select an option" at bounding box center [286, 141] width 9 height 9
click at [247, 140] on label "Select an option" at bounding box center [250, 141] width 12 height 9
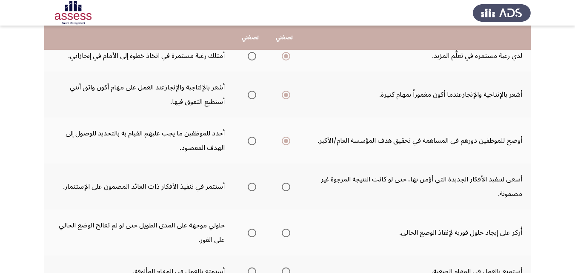
click at [248, 140] on input "Select an option" at bounding box center [252, 141] width 9 height 9
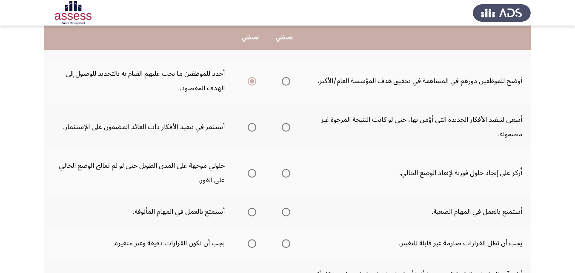
scroll to position [206, 0]
click at [249, 123] on span "Select an option" at bounding box center [252, 126] width 9 height 9
click at [249, 123] on input "Select an option" at bounding box center [252, 126] width 9 height 9
click at [283, 174] on span "Select an option" at bounding box center [286, 172] width 9 height 9
click at [283, 174] on input "Select an option" at bounding box center [286, 172] width 9 height 9
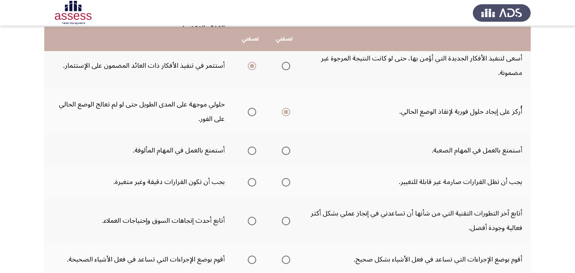
scroll to position [268, 0]
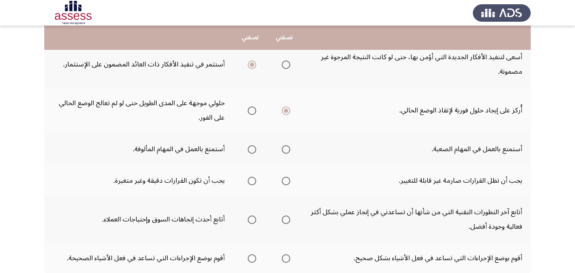
click at [283, 152] on span "Select an option" at bounding box center [286, 149] width 9 height 9
click at [283, 152] on input "Select an option" at bounding box center [286, 149] width 9 height 9
click at [255, 177] on span "Select an option" at bounding box center [252, 181] width 9 height 9
click at [255, 177] on input "Select an option" at bounding box center [252, 181] width 9 height 9
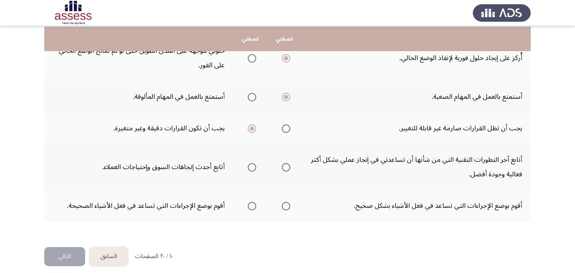
scroll to position [322, 0]
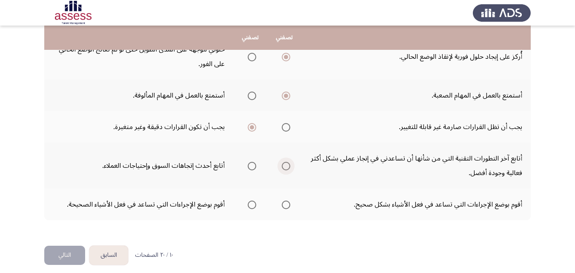
click at [285, 166] on span "Select an option" at bounding box center [286, 166] width 9 height 9
click at [285, 166] on input "Select an option" at bounding box center [286, 166] width 9 height 9
click at [286, 205] on span "Select an option" at bounding box center [286, 205] width 0 height 0
click at [286, 204] on input "Select an option" at bounding box center [286, 204] width 9 height 9
click at [50, 255] on button "التالي" at bounding box center [64, 255] width 41 height 19
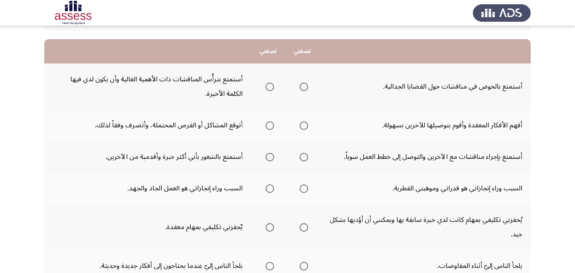
scroll to position [74, 0]
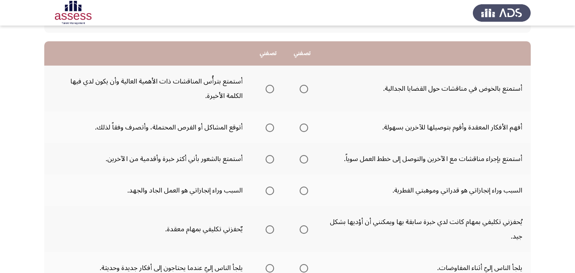
click at [268, 92] on span "Select an option" at bounding box center [270, 89] width 9 height 9
click at [268, 92] on input "Select an option" at bounding box center [270, 89] width 9 height 9
click at [269, 127] on span "Select an option" at bounding box center [270, 127] width 9 height 9
click at [269, 127] on input "Select an option" at bounding box center [270, 127] width 9 height 9
click at [266, 158] on span "Select an option" at bounding box center [270, 159] width 9 height 9
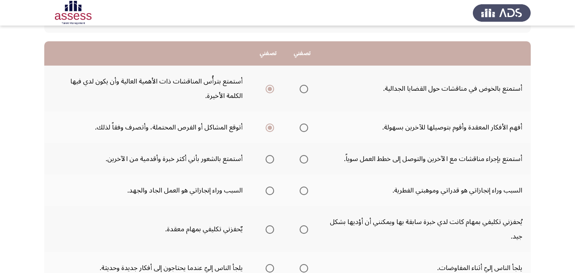
click at [266, 158] on input "Select an option" at bounding box center [270, 159] width 9 height 9
click at [266, 190] on span "Select an option" at bounding box center [270, 190] width 9 height 9
click at [266, 190] on input "Select an option" at bounding box center [270, 190] width 9 height 9
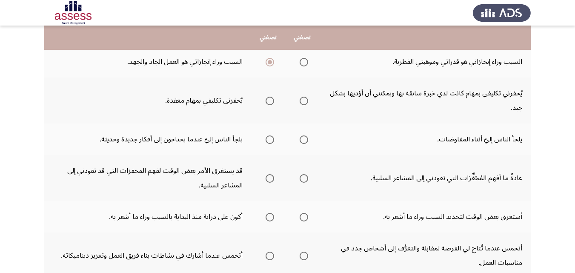
scroll to position [202, 0]
click at [271, 104] on span "Select an option" at bounding box center [270, 101] width 9 height 9
click at [271, 104] on input "Select an option" at bounding box center [270, 101] width 9 height 9
click at [271, 137] on span "Select an option" at bounding box center [270, 140] width 9 height 9
click at [271, 137] on input "Select an option" at bounding box center [270, 140] width 9 height 9
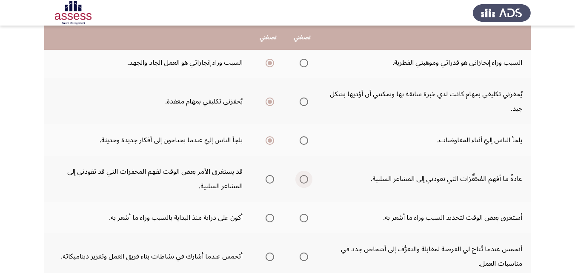
click at [307, 179] on span "Select an option" at bounding box center [304, 179] width 9 height 9
click at [307, 179] on input "Select an option" at bounding box center [304, 179] width 9 height 9
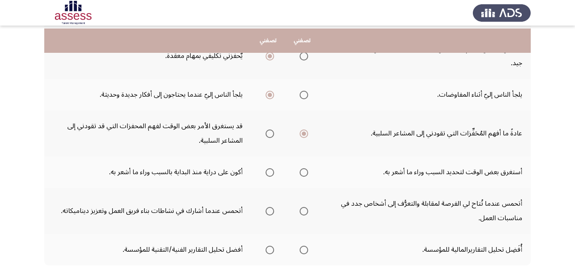
scroll to position [251, 0]
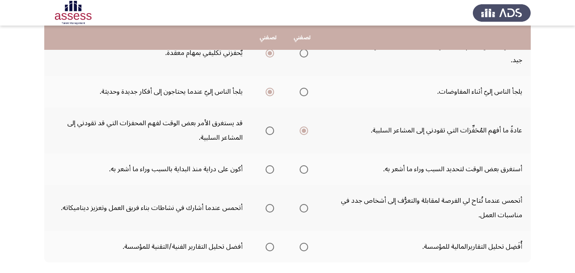
click at [267, 169] on span "Select an option" at bounding box center [270, 169] width 9 height 9
click at [267, 169] on input "Select an option" at bounding box center [270, 169] width 9 height 9
click at [270, 210] on span "Select an option" at bounding box center [270, 208] width 9 height 9
click at [270, 210] on input "Select an option" at bounding box center [270, 208] width 9 height 9
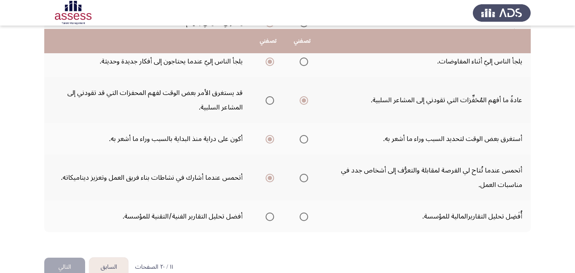
scroll to position [286, 0]
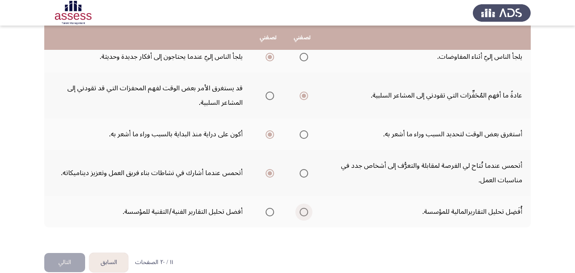
click at [304, 215] on span "Select an option" at bounding box center [304, 212] width 9 height 9
click at [304, 215] on input "Select an option" at bounding box center [304, 212] width 9 height 9
click at [9, 259] on html "السابق Potentiality Assessment التالي .يرجي اختيار العبارة التي تصفك أكثر أو ال…" at bounding box center [287, 0] width 575 height 572
click at [63, 256] on button "التالي" at bounding box center [64, 262] width 41 height 19
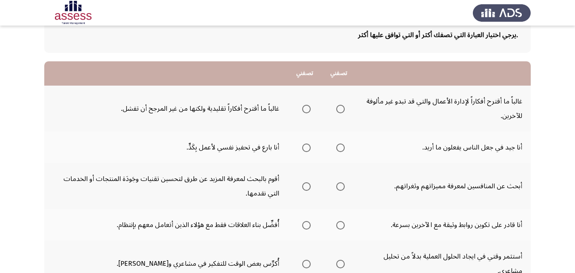
scroll to position [58, 0]
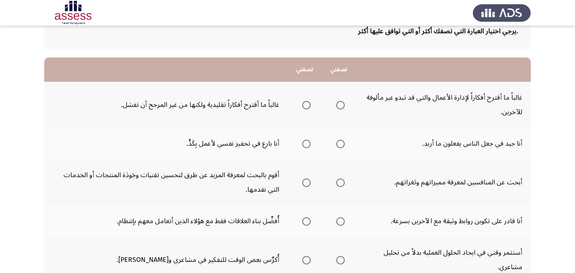
click at [340, 105] on span "Select an option" at bounding box center [340, 105] width 9 height 9
click at [340, 105] on input "Select an option" at bounding box center [340, 105] width 9 height 9
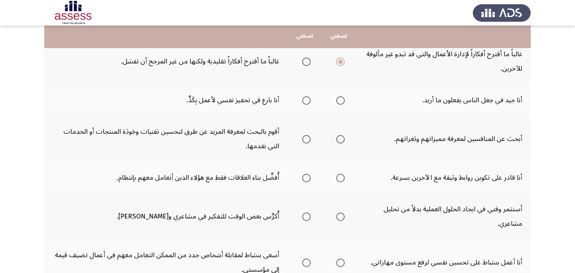
scroll to position [103, 0]
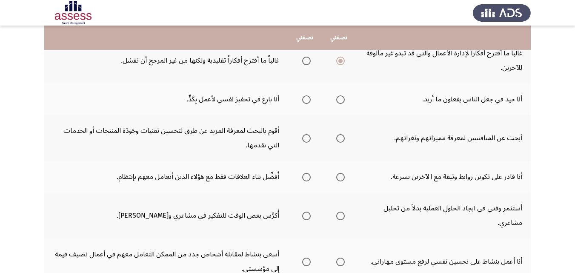
click at [337, 100] on span "Select an option" at bounding box center [340, 99] width 9 height 9
click at [337, 100] on input "Select an option" at bounding box center [340, 99] width 9 height 9
click at [340, 137] on span "Select an option" at bounding box center [340, 138] width 9 height 9
click at [340, 137] on input "Select an option" at bounding box center [340, 138] width 9 height 9
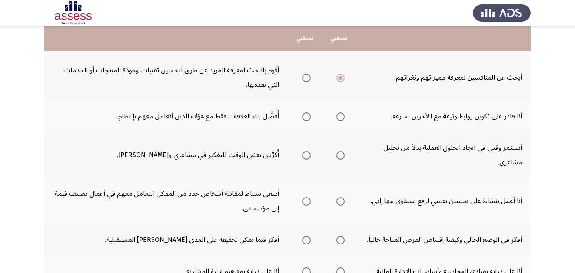
scroll to position [163, 0]
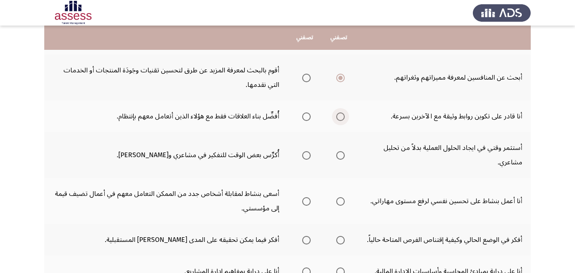
click at [339, 118] on span "Select an option" at bounding box center [340, 116] width 9 height 9
click at [339, 118] on input "Select an option" at bounding box center [340, 116] width 9 height 9
click at [343, 156] on span "Select an option" at bounding box center [340, 155] width 9 height 9
click at [343, 156] on input "Select an option" at bounding box center [340, 155] width 9 height 9
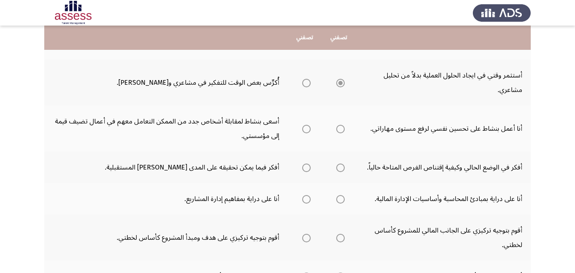
scroll to position [237, 0]
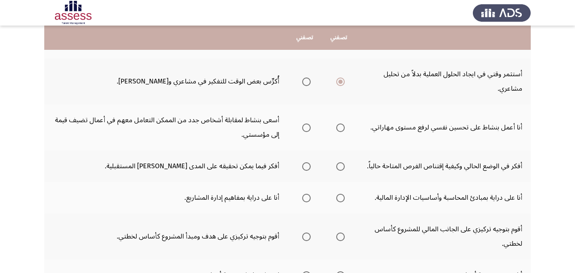
click at [306, 128] on span "Select an option" at bounding box center [306, 127] width 9 height 9
click at [306, 128] on input "Select an option" at bounding box center [306, 127] width 9 height 9
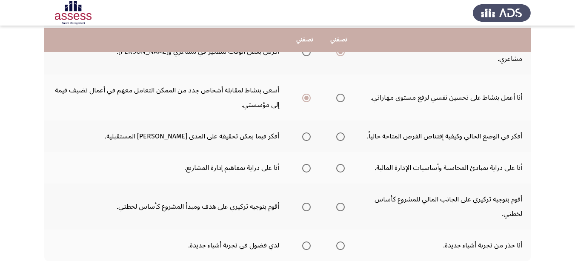
scroll to position [269, 0]
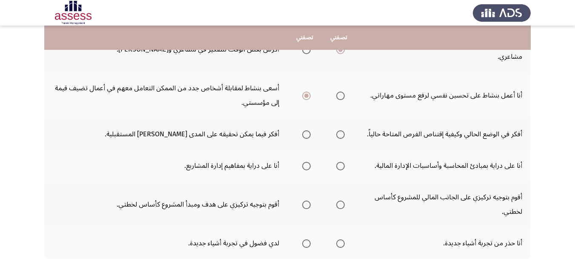
click at [307, 136] on span "Select an option" at bounding box center [306, 134] width 9 height 9
click at [307, 136] on input "Select an option" at bounding box center [306, 134] width 9 height 9
click at [306, 169] on span "Select an option" at bounding box center [306, 166] width 9 height 9
click at [306, 169] on input "Select an option" at bounding box center [306, 166] width 9 height 9
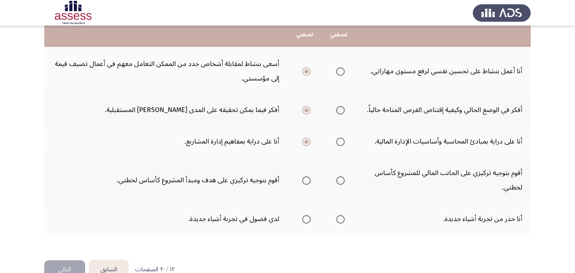
scroll to position [295, 0]
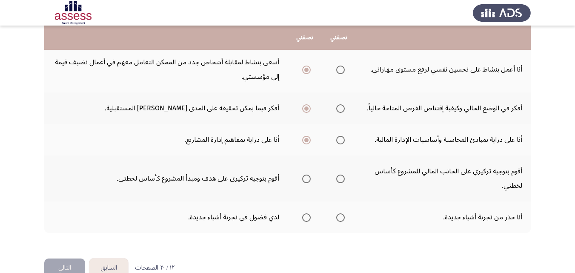
click at [343, 179] on span "Select an option" at bounding box center [340, 179] width 9 height 9
click at [343, 179] on input "Select an option" at bounding box center [340, 179] width 9 height 9
click at [304, 217] on span "Select an option" at bounding box center [306, 217] width 9 height 9
click at [304, 217] on input "Select an option" at bounding box center [306, 217] width 9 height 9
click at [53, 266] on button "التالي" at bounding box center [64, 267] width 41 height 19
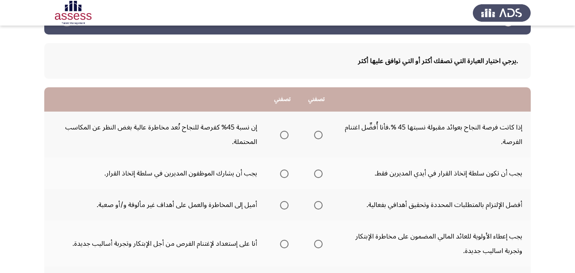
scroll to position [29, 0]
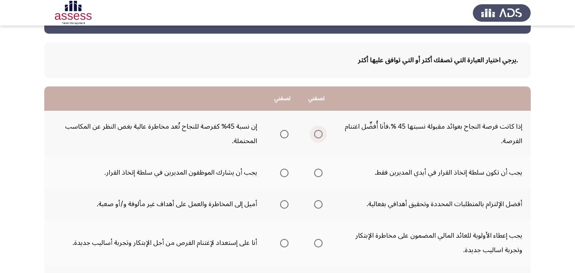
click at [317, 132] on span "Select an option" at bounding box center [318, 134] width 9 height 9
click at [317, 132] on input "Select an option" at bounding box center [318, 134] width 9 height 9
click at [282, 130] on span "Select an option" at bounding box center [284, 134] width 9 height 9
click at [282, 130] on input "Select an option" at bounding box center [284, 134] width 9 height 9
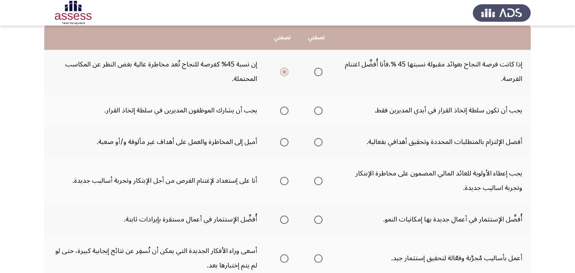
scroll to position [93, 0]
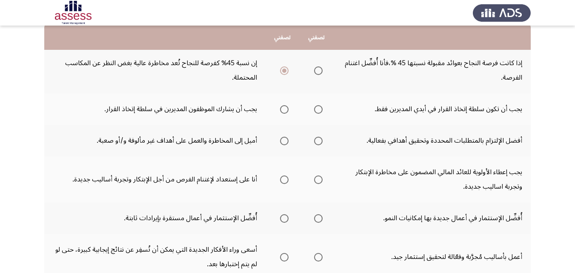
click at [314, 110] on span "Select an option" at bounding box center [318, 109] width 9 height 9
click at [314, 110] on input "Select an option" at bounding box center [318, 109] width 9 height 9
click at [285, 111] on span "Select an option" at bounding box center [284, 109] width 9 height 9
click at [285, 111] on input "Select an option" at bounding box center [284, 109] width 9 height 9
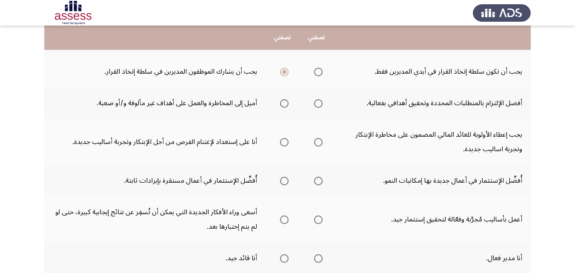
scroll to position [133, 0]
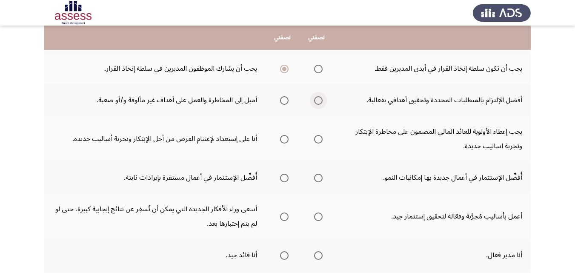
click at [319, 97] on span "Select an option" at bounding box center [318, 100] width 9 height 9
click at [319, 97] on input "Select an option" at bounding box center [318, 100] width 9 height 9
click at [280, 138] on span "Select an option" at bounding box center [284, 139] width 9 height 9
click at [280, 138] on input "Select an option" at bounding box center [284, 139] width 9 height 9
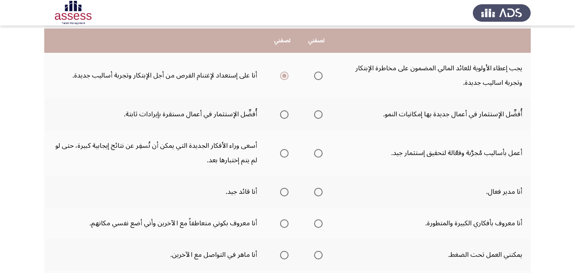
scroll to position [200, 0]
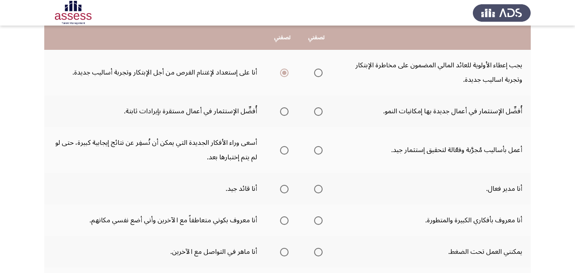
click at [283, 115] on span "Select an option" at bounding box center [284, 111] width 9 height 9
click at [283, 115] on input "Select an option" at bounding box center [284, 111] width 9 height 9
click at [315, 150] on span "Select an option" at bounding box center [318, 150] width 9 height 9
click at [315, 150] on input "Select an option" at bounding box center [318, 150] width 9 height 9
drag, startPoint x: 281, startPoint y: 190, endPoint x: 281, endPoint y: 195, distance: 5.1
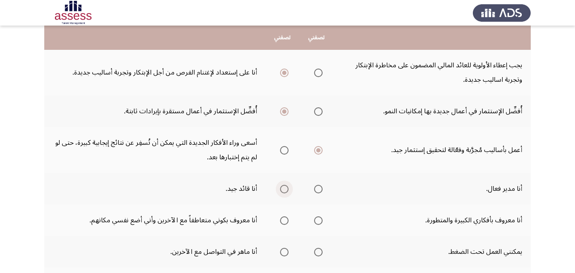
click at [281, 194] on mat-radio-group "Select an option" at bounding box center [283, 188] width 12 height 14
click at [286, 187] on span "Select an option" at bounding box center [284, 189] width 9 height 9
click at [286, 187] on input "Select an option" at bounding box center [284, 189] width 9 height 9
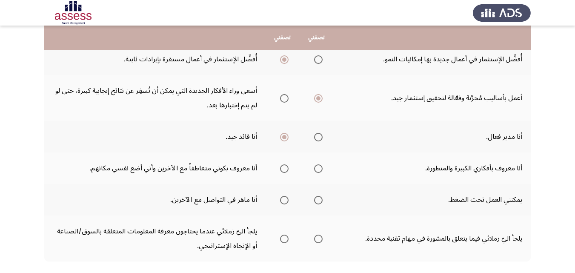
scroll to position [254, 0]
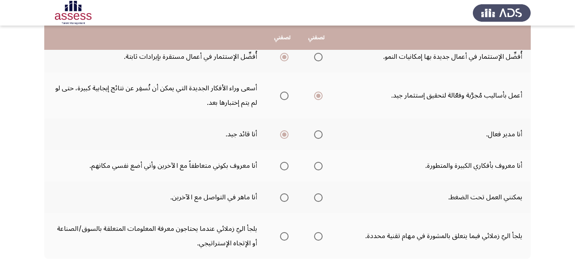
click at [314, 164] on span "Select an option" at bounding box center [318, 166] width 9 height 9
click at [314, 164] on input "Select an option" at bounding box center [318, 166] width 9 height 9
click at [318, 195] on span "Select an option" at bounding box center [318, 197] width 9 height 9
click at [318, 195] on input "Select an option" at bounding box center [318, 197] width 9 height 9
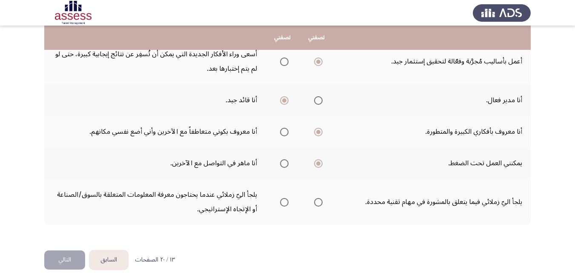
scroll to position [289, 0]
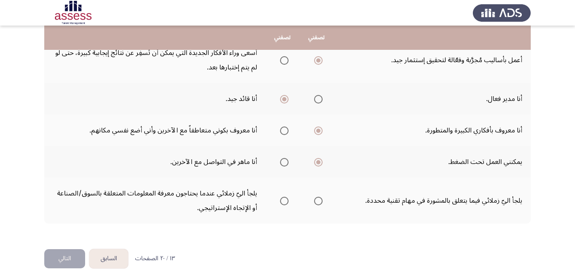
click at [278, 160] on label "Select an option" at bounding box center [283, 162] width 12 height 9
click at [280, 160] on input "Select an option" at bounding box center [284, 162] width 9 height 9
click at [283, 197] on span "Select an option" at bounding box center [284, 201] width 9 height 9
click at [283, 197] on input "Select an option" at bounding box center [284, 201] width 9 height 9
click at [52, 254] on button "التالي" at bounding box center [64, 258] width 41 height 19
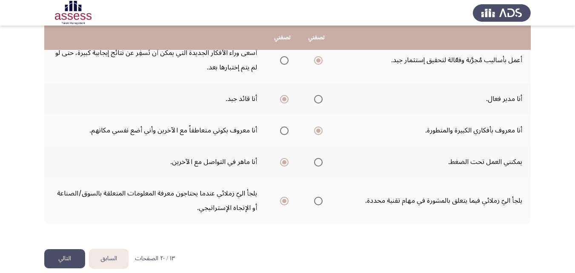
scroll to position [0, 0]
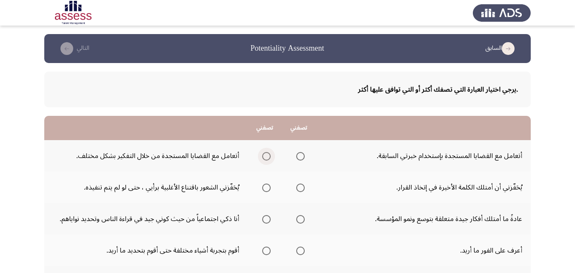
click at [262, 156] on span "Select an option" at bounding box center [266, 156] width 9 height 9
click at [262, 156] on input "Select an option" at bounding box center [266, 156] width 9 height 9
click at [266, 187] on span "Select an option" at bounding box center [266, 187] width 9 height 9
click at [266, 187] on input "Select an option" at bounding box center [266, 187] width 9 height 9
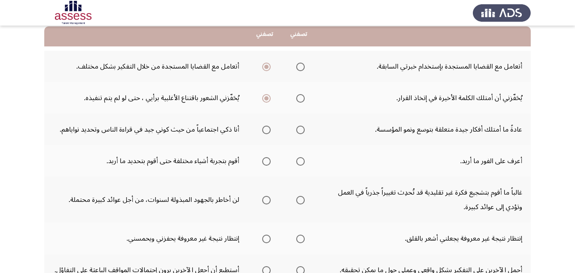
scroll to position [90, 0]
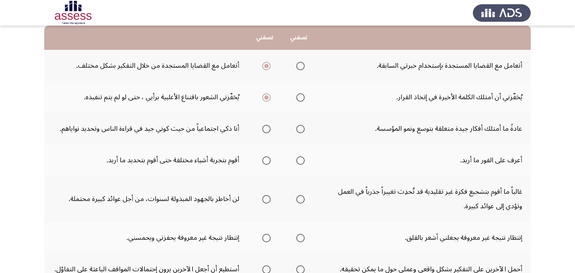
click at [303, 98] on span "Select an option" at bounding box center [300, 97] width 9 height 9
click at [303, 98] on input "Select an option" at bounding box center [300, 97] width 9 height 9
click at [298, 126] on span "Select an option" at bounding box center [300, 129] width 9 height 9
click at [298, 126] on input "Select an option" at bounding box center [300, 129] width 9 height 9
click at [298, 159] on span "Select an option" at bounding box center [300, 160] width 9 height 9
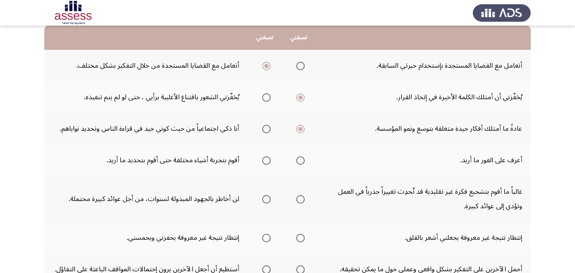
click at [298, 159] on input "Select an option" at bounding box center [300, 160] width 9 height 9
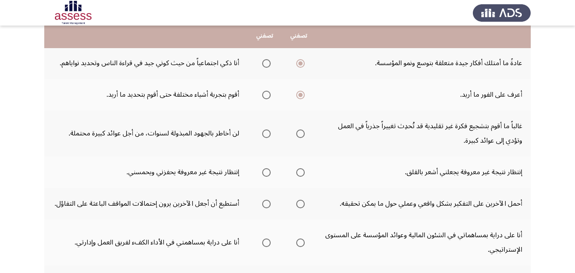
scroll to position [159, 0]
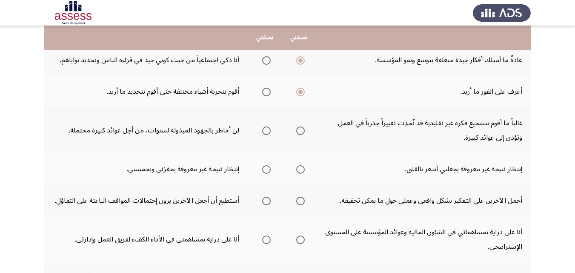
click at [262, 130] on span "Select an option" at bounding box center [266, 130] width 9 height 9
click at [262, 130] on input "Select an option" at bounding box center [266, 130] width 9 height 9
click at [265, 166] on span "Select an option" at bounding box center [266, 169] width 9 height 9
click at [265, 166] on input "Select an option" at bounding box center [266, 169] width 9 height 9
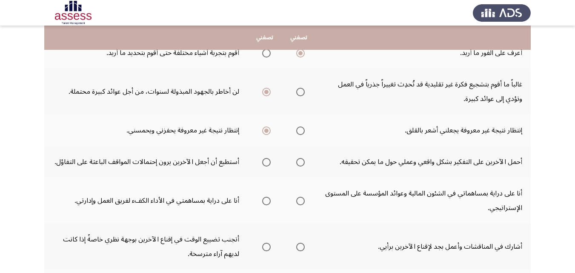
scroll to position [198, 0]
click at [302, 157] on span "Select an option" at bounding box center [300, 161] width 9 height 9
click at [302, 157] on input "Select an option" at bounding box center [300, 161] width 9 height 9
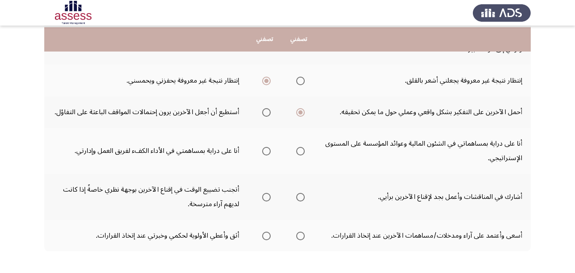
scroll to position [249, 0]
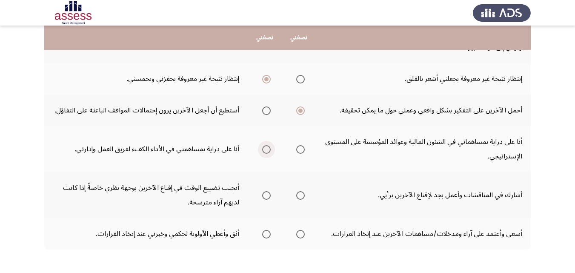
click at [263, 152] on span "Select an option" at bounding box center [266, 149] width 9 height 9
click at [263, 152] on input "Select an option" at bounding box center [266, 149] width 9 height 9
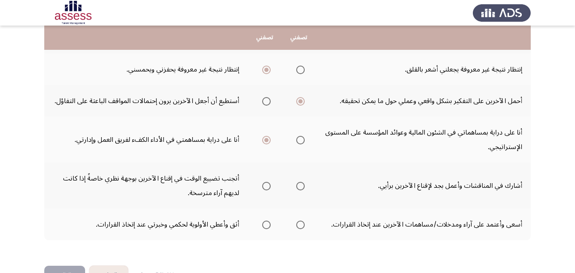
scroll to position [266, 0]
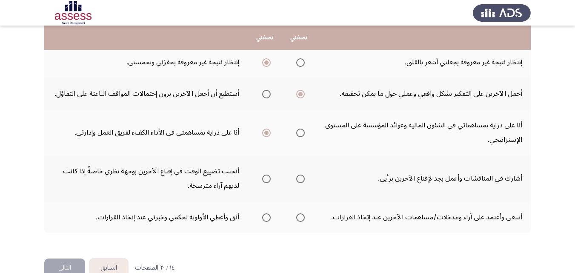
click at [261, 178] on label "Select an option" at bounding box center [265, 179] width 12 height 9
click at [262, 178] on input "Select an option" at bounding box center [266, 179] width 9 height 9
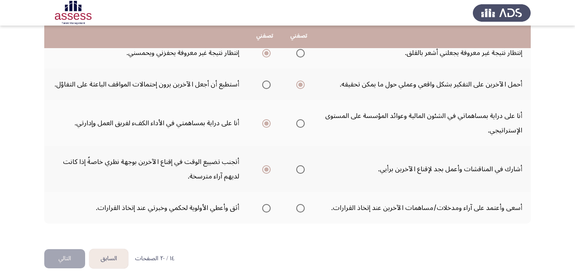
scroll to position [277, 0]
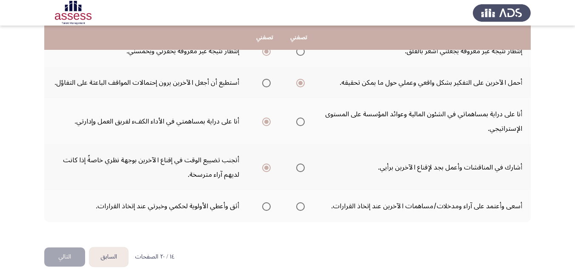
click at [260, 206] on label "Select an option" at bounding box center [265, 206] width 12 height 9
click at [262, 206] on input "Select an option" at bounding box center [266, 206] width 9 height 9
click at [59, 255] on button "التالي" at bounding box center [64, 256] width 41 height 19
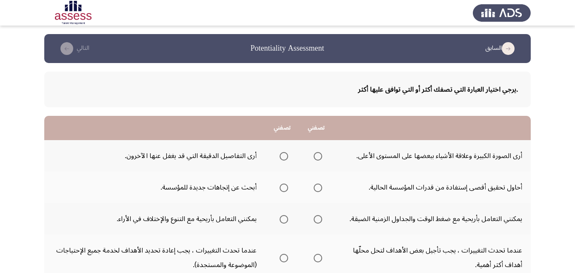
click at [319, 154] on span "Select an option" at bounding box center [318, 156] width 9 height 9
click at [319, 154] on input "Select an option" at bounding box center [318, 156] width 9 height 9
click at [314, 187] on span "Select an option" at bounding box center [318, 187] width 9 height 9
click at [314, 187] on input "Select an option" at bounding box center [318, 187] width 9 height 9
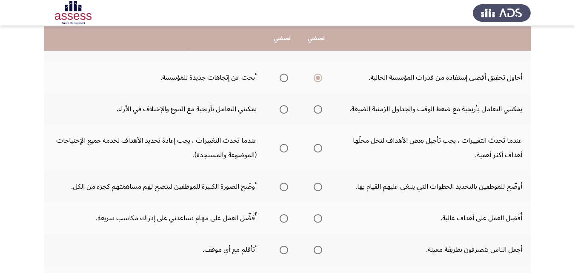
scroll to position [111, 0]
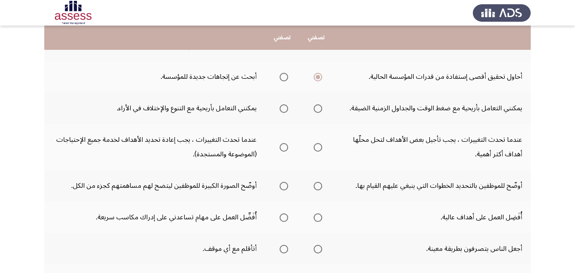
click at [320, 109] on span "Select an option" at bounding box center [318, 108] width 9 height 9
click at [320, 109] on input "Select an option" at bounding box center [318, 108] width 9 height 9
click at [284, 149] on span "Select an option" at bounding box center [284, 147] width 9 height 9
click at [284, 149] on input "Select an option" at bounding box center [284, 147] width 9 height 9
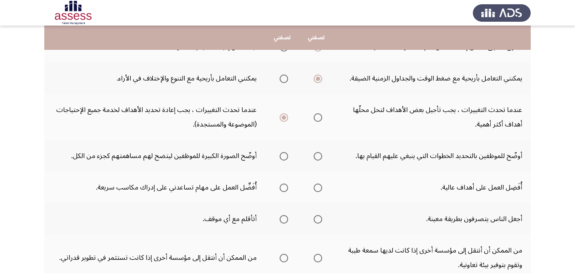
scroll to position [143, 0]
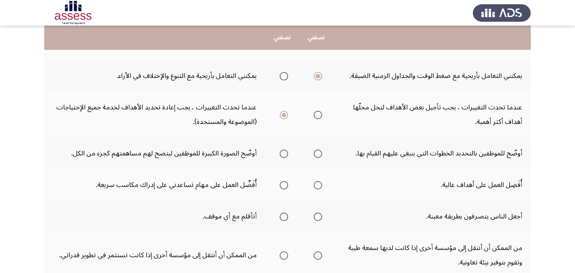
click at [315, 152] on span "Select an option" at bounding box center [318, 153] width 9 height 9
click at [315, 152] on input "Select an option" at bounding box center [318, 153] width 9 height 9
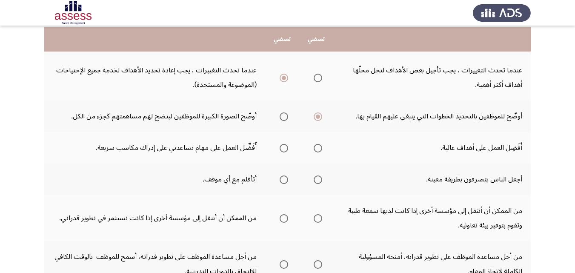
scroll to position [182, 0]
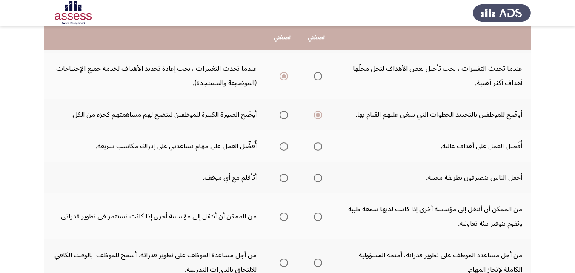
click at [284, 149] on span "Select an option" at bounding box center [284, 146] width 9 height 9
click at [284, 149] on input "Select an option" at bounding box center [284, 146] width 9 height 9
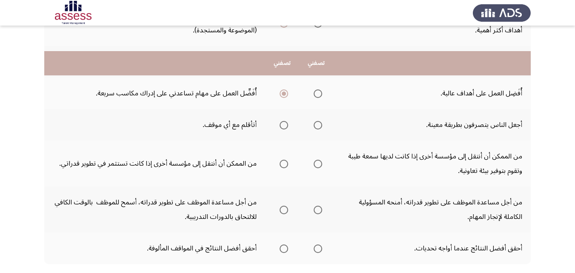
scroll to position [266, 0]
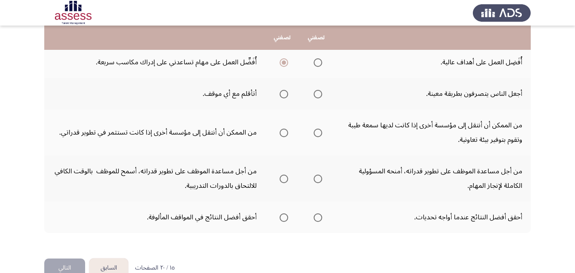
click at [283, 92] on span "Select an option" at bounding box center [284, 94] width 9 height 9
click at [283, 92] on input "Select an option" at bounding box center [284, 94] width 9 height 9
click at [283, 131] on span "Select an option" at bounding box center [284, 133] width 9 height 9
click at [283, 131] on input "Select an option" at bounding box center [284, 133] width 9 height 9
click at [318, 179] on span "Select an option" at bounding box center [318, 179] width 0 height 0
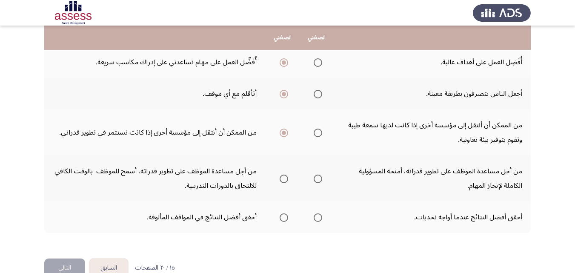
click at [317, 178] on input "Select an option" at bounding box center [318, 179] width 9 height 9
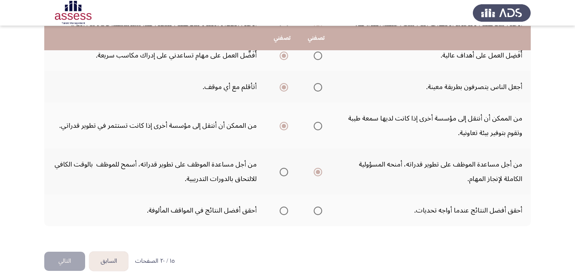
scroll to position [272, 0]
click at [320, 209] on span "Select an option" at bounding box center [318, 211] width 9 height 9
click at [320, 209] on input "Select an option" at bounding box center [318, 211] width 9 height 9
click at [70, 256] on button "التالي" at bounding box center [64, 261] width 41 height 19
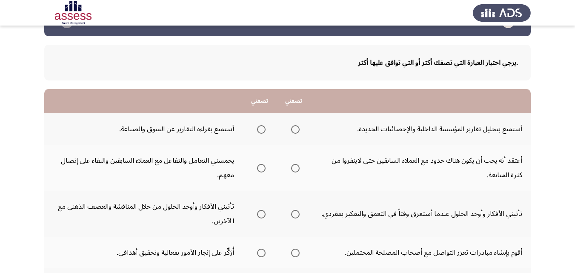
scroll to position [26, 0]
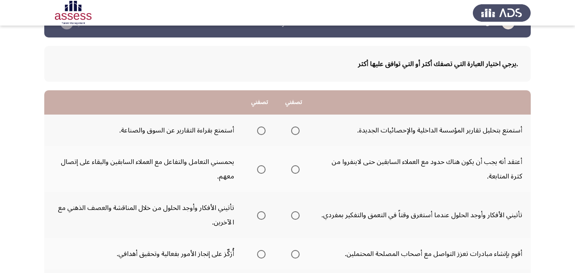
click at [291, 131] on span "Select an option" at bounding box center [295, 130] width 9 height 9
click at [291, 131] on input "Select an option" at bounding box center [295, 130] width 9 height 9
click at [260, 172] on span "Select an option" at bounding box center [261, 169] width 9 height 9
click at [260, 172] on input "Select an option" at bounding box center [261, 169] width 9 height 9
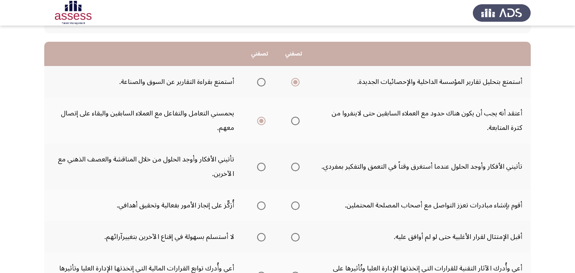
scroll to position [74, 0]
click at [261, 167] on span "Select an option" at bounding box center [261, 167] width 0 height 0
click at [261, 167] on input "Select an option" at bounding box center [261, 167] width 9 height 9
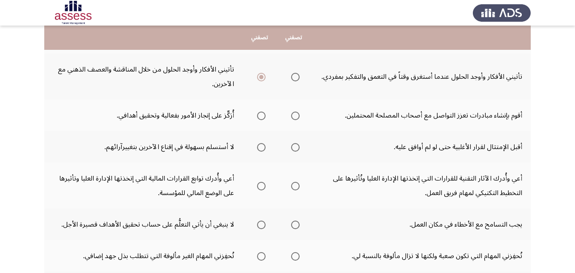
scroll to position [163, 0]
click at [298, 114] on span "Select an option" at bounding box center [295, 116] width 9 height 9
click at [298, 114] on input "Select an option" at bounding box center [295, 116] width 9 height 9
click at [261, 149] on span "Select an option" at bounding box center [261, 147] width 9 height 9
click at [261, 149] on input "Select an option" at bounding box center [261, 147] width 9 height 9
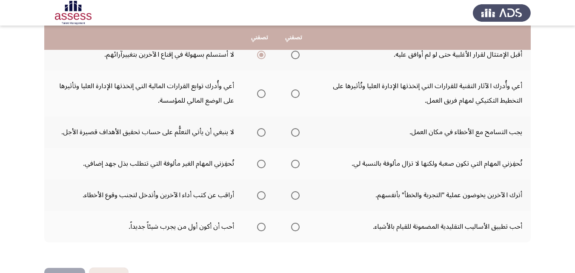
scroll to position [255, 0]
click at [262, 93] on span "Select an option" at bounding box center [261, 94] width 9 height 9
click at [262, 93] on input "Select an option" at bounding box center [261, 94] width 9 height 9
click at [260, 132] on span "Select an option" at bounding box center [261, 133] width 9 height 9
click at [260, 132] on input "Select an option" at bounding box center [261, 133] width 9 height 9
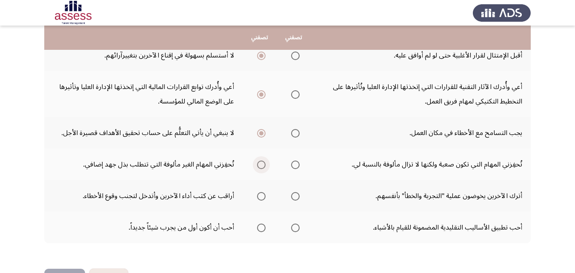
click at [260, 163] on span "Select an option" at bounding box center [261, 164] width 9 height 9
click at [260, 163] on input "Select an option" at bounding box center [261, 164] width 9 height 9
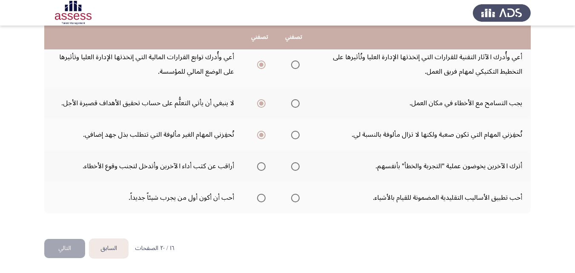
scroll to position [285, 0]
click at [260, 163] on span "Select an option" at bounding box center [261, 167] width 9 height 9
click at [260, 163] on input "Select an option" at bounding box center [261, 167] width 9 height 9
click at [261, 198] on span "Select an option" at bounding box center [261, 198] width 0 height 0
click at [260, 198] on input "Select an option" at bounding box center [261, 198] width 9 height 9
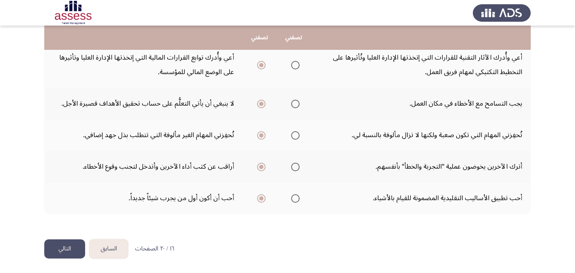
click at [60, 240] on button "التالي" at bounding box center [64, 248] width 41 height 19
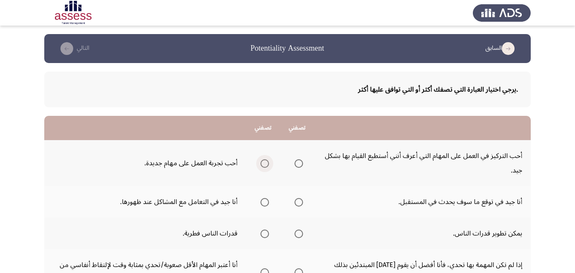
click at [261, 163] on span "Select an option" at bounding box center [264, 163] width 9 height 9
click at [261, 163] on input "Select an option" at bounding box center [264, 163] width 9 height 9
click at [293, 201] on label "Select an option" at bounding box center [297, 202] width 12 height 9
click at [295, 201] on input "Select an option" at bounding box center [299, 202] width 9 height 9
click at [301, 233] on span "Select an option" at bounding box center [299, 233] width 9 height 9
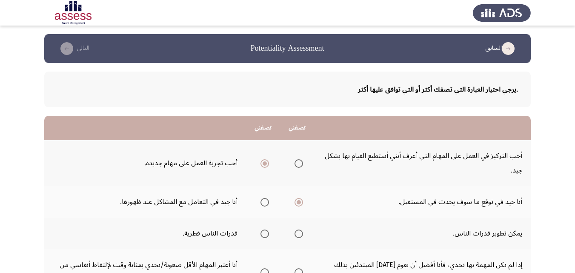
click at [301, 233] on input "Select an option" at bounding box center [299, 233] width 9 height 9
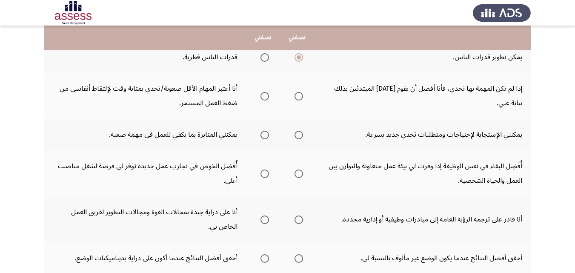
scroll to position [176, 0]
click at [298, 95] on span "Select an option" at bounding box center [299, 96] width 9 height 9
click at [298, 95] on input "Select an option" at bounding box center [299, 96] width 9 height 9
click at [295, 135] on span "Select an option" at bounding box center [299, 135] width 9 height 9
click at [295, 135] on input "Select an option" at bounding box center [299, 135] width 9 height 9
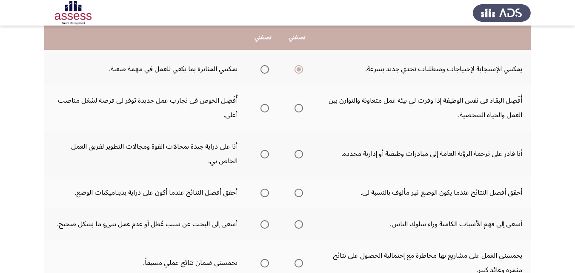
scroll to position [241, 0]
click at [260, 111] on span "Select an option" at bounding box center [264, 108] width 9 height 9
click at [260, 111] on input "Select an option" at bounding box center [264, 108] width 9 height 9
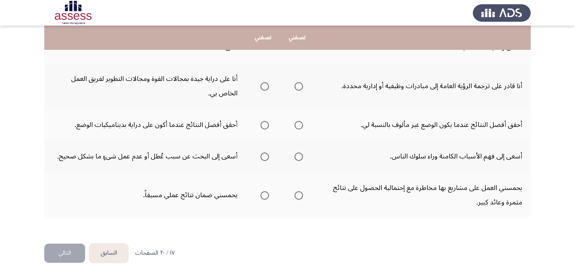
scroll to position [309, 0]
click at [300, 89] on span "Select an option" at bounding box center [299, 87] width 9 height 9
click at [300, 89] on input "Select an option" at bounding box center [299, 87] width 9 height 9
click at [262, 128] on span "Select an option" at bounding box center [264, 125] width 9 height 9
click at [262, 128] on input "Select an option" at bounding box center [264, 125] width 9 height 9
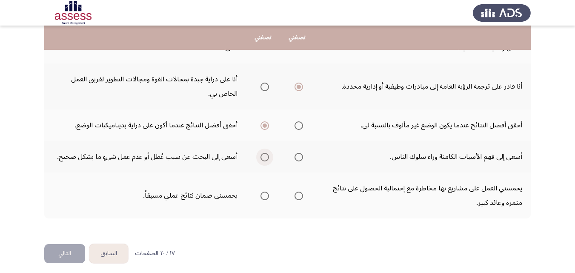
click at [267, 158] on span "Select an option" at bounding box center [264, 157] width 9 height 9
click at [267, 158] on input "Select an option" at bounding box center [264, 157] width 9 height 9
click at [265, 199] on span "Select an option" at bounding box center [264, 196] width 9 height 9
click at [265, 199] on input "Select an option" at bounding box center [264, 196] width 9 height 9
click at [75, 254] on button "التالي" at bounding box center [64, 253] width 41 height 19
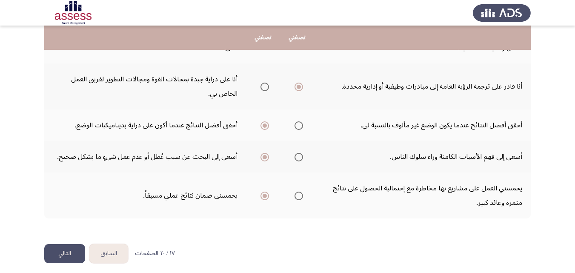
scroll to position [0, 0]
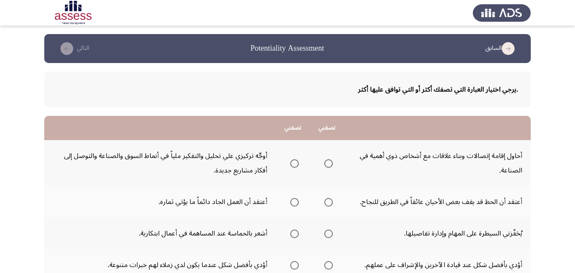
drag, startPoint x: 571, startPoint y: 126, endPoint x: 569, endPoint y: 135, distance: 9.1
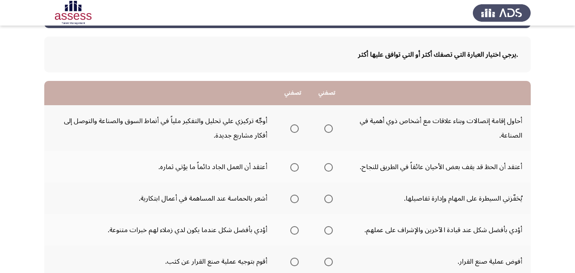
scroll to position [37, 0]
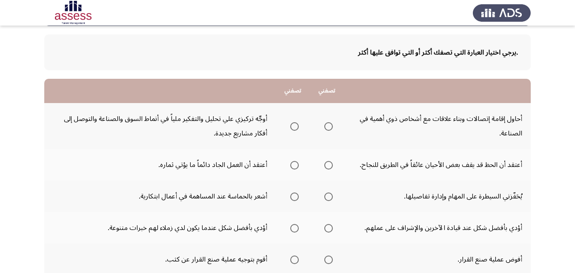
click at [292, 123] on span "Select an option" at bounding box center [294, 126] width 9 height 9
click at [292, 123] on input "Select an option" at bounding box center [294, 126] width 9 height 9
click at [300, 165] on th at bounding box center [293, 164] width 34 height 31
click at [298, 164] on span "Select an option" at bounding box center [294, 165] width 9 height 9
click at [298, 164] on input "Select an option" at bounding box center [294, 165] width 9 height 9
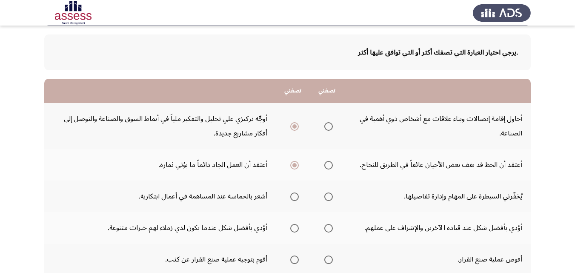
click at [329, 196] on span "Select an option" at bounding box center [328, 196] width 9 height 9
click at [329, 196] on input "Select an option" at bounding box center [328, 196] width 9 height 9
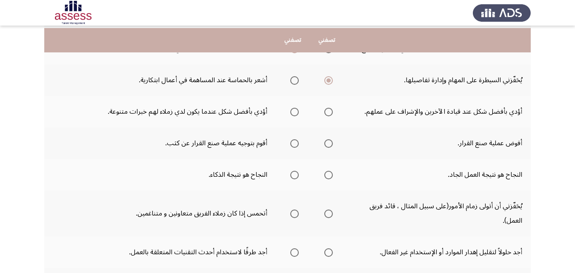
scroll to position [157, 0]
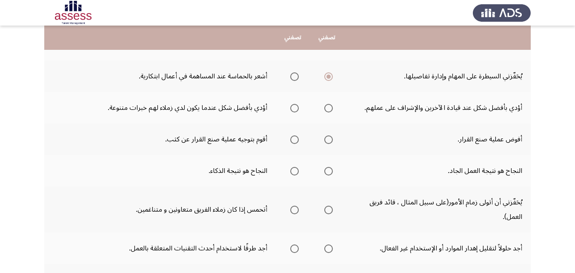
click at [294, 108] on span "Select an option" at bounding box center [294, 108] width 9 height 9
click at [294, 108] on input "Select an option" at bounding box center [294, 108] width 9 height 9
click at [291, 140] on span "Select an option" at bounding box center [294, 139] width 9 height 9
click at [291, 140] on input "Select an option" at bounding box center [294, 139] width 9 height 9
click at [331, 172] on span "Select an option" at bounding box center [328, 171] width 9 height 9
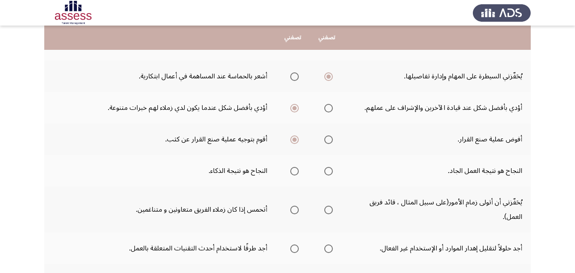
click at [331, 172] on input "Select an option" at bounding box center [328, 171] width 9 height 9
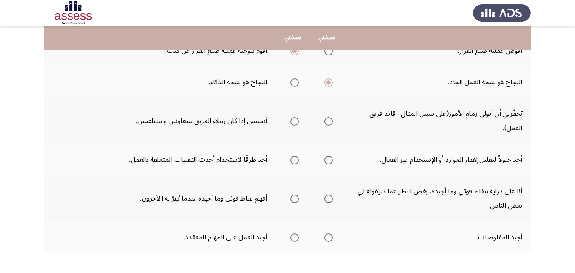
scroll to position [246, 0]
click at [329, 120] on span "Select an option" at bounding box center [329, 120] width 0 height 0
click at [328, 120] on input "Select an option" at bounding box center [328, 120] width 9 height 9
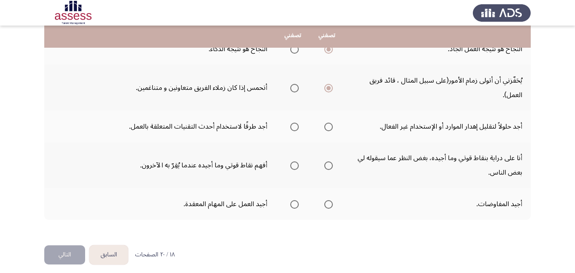
scroll to position [280, 0]
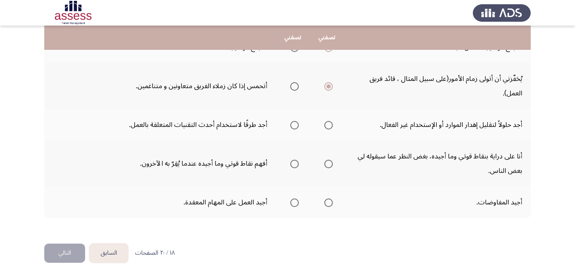
click at [325, 123] on span "Select an option" at bounding box center [328, 125] width 9 height 9
click at [325, 123] on input "Select an option" at bounding box center [328, 125] width 9 height 9
click at [296, 122] on span "Select an option" at bounding box center [294, 125] width 9 height 9
click at [296, 122] on input "Select an option" at bounding box center [294, 125] width 9 height 9
click at [331, 161] on span "Select an option" at bounding box center [328, 164] width 9 height 9
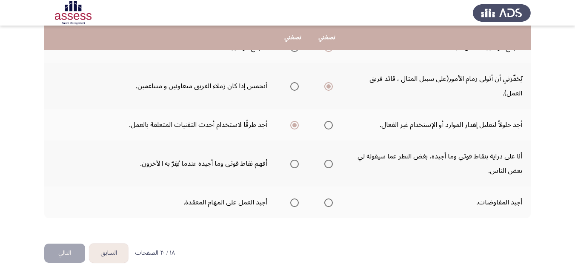
click at [331, 161] on input "Select an option" at bounding box center [328, 164] width 9 height 9
click at [328, 200] on span "Select an option" at bounding box center [328, 202] width 9 height 9
click at [328, 200] on input "Select an option" at bounding box center [328, 202] width 9 height 9
click at [51, 255] on button "التالي" at bounding box center [64, 252] width 41 height 19
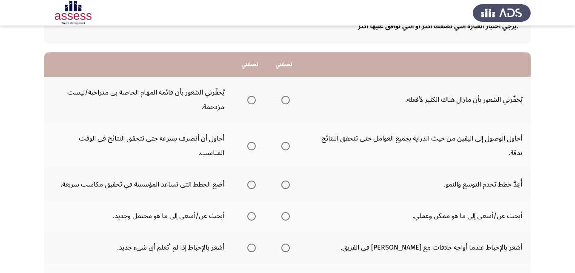
scroll to position [64, 0]
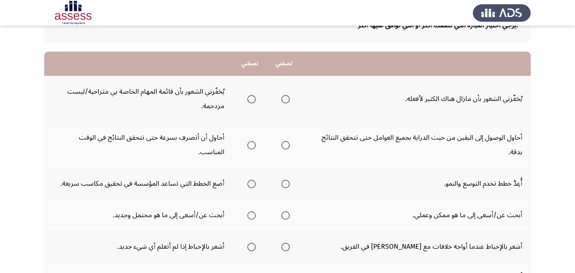
click at [281, 100] on span "Select an option" at bounding box center [285, 99] width 9 height 9
click at [281, 100] on input "Select an option" at bounding box center [285, 99] width 9 height 9
click at [286, 146] on span "Select an option" at bounding box center [285, 145] width 9 height 9
click at [286, 146] on input "Select an option" at bounding box center [285, 145] width 9 height 9
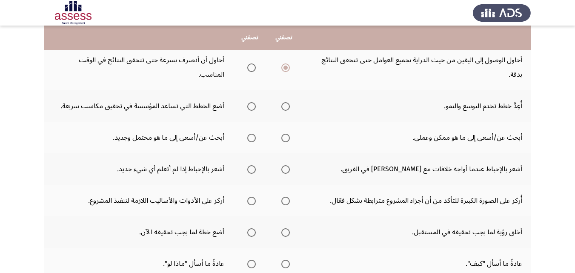
scroll to position [143, 0]
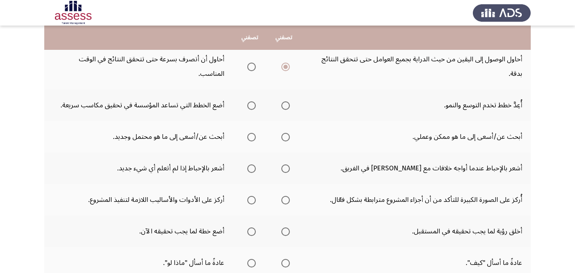
click at [254, 106] on span "Select an option" at bounding box center [251, 105] width 9 height 9
click at [254, 106] on input "Select an option" at bounding box center [251, 105] width 9 height 9
click at [287, 135] on span "Select an option" at bounding box center [285, 137] width 9 height 9
click at [287, 135] on input "Select an option" at bounding box center [285, 137] width 9 height 9
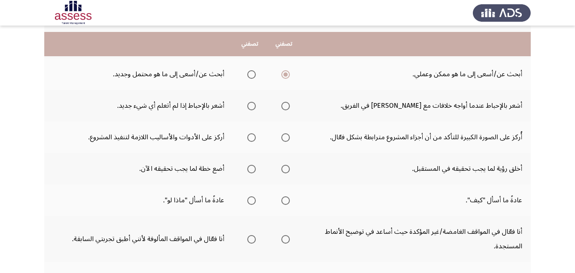
scroll to position [212, 0]
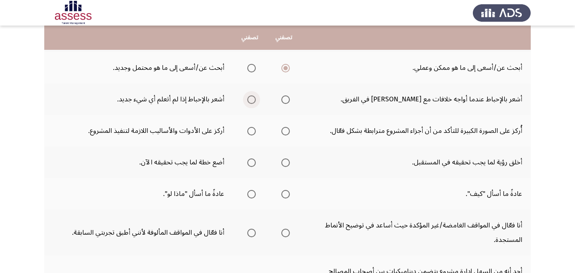
click at [249, 98] on span "Select an option" at bounding box center [251, 99] width 9 height 9
click at [249, 98] on input "Select an option" at bounding box center [251, 99] width 9 height 9
click at [292, 133] on th at bounding box center [284, 130] width 34 height 31
click at [286, 132] on span "Select an option" at bounding box center [285, 131] width 9 height 9
click at [286, 132] on input "Select an option" at bounding box center [285, 131] width 9 height 9
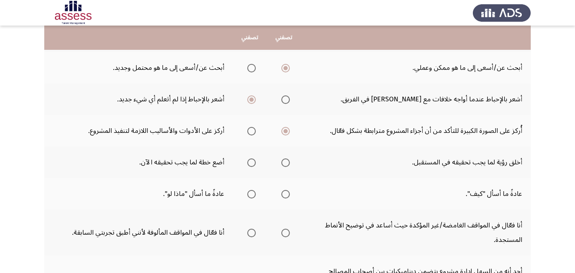
click at [283, 164] on span "Select an option" at bounding box center [285, 162] width 9 height 9
click at [283, 164] on input "Select an option" at bounding box center [285, 162] width 9 height 9
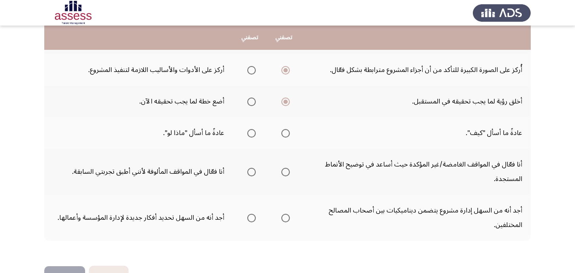
scroll to position [273, 0]
click at [286, 129] on span "Select an option" at bounding box center [285, 132] width 9 height 9
click at [286, 129] on input "Select an option" at bounding box center [285, 132] width 9 height 9
click at [286, 170] on span "Select an option" at bounding box center [285, 171] width 9 height 9
click at [286, 170] on input "Select an option" at bounding box center [285, 171] width 9 height 9
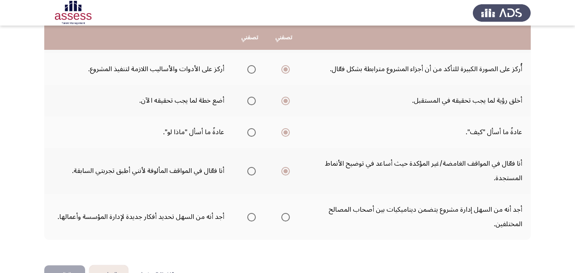
click at [281, 217] on span "Select an option" at bounding box center [285, 217] width 9 height 9
click at [281, 217] on input "Select an option" at bounding box center [285, 217] width 9 height 9
click at [70, 266] on button "التالي" at bounding box center [64, 274] width 41 height 19
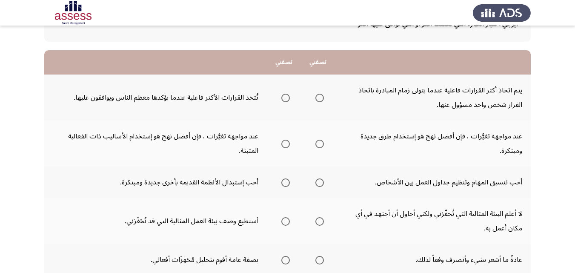
scroll to position [63, 0]
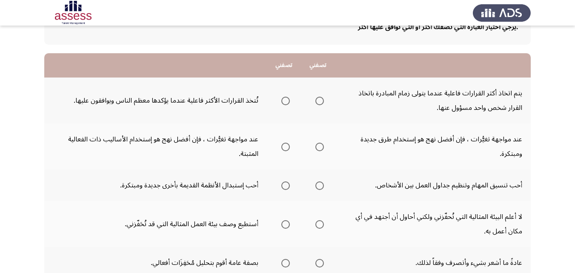
click at [316, 101] on span "Select an option" at bounding box center [319, 101] width 9 height 9
click at [316, 101] on input "Select an option" at bounding box center [319, 101] width 9 height 9
click at [284, 148] on span "Select an option" at bounding box center [285, 147] width 9 height 9
click at [284, 148] on input "Select an option" at bounding box center [285, 147] width 9 height 9
click at [317, 149] on span "Select an option" at bounding box center [319, 147] width 9 height 9
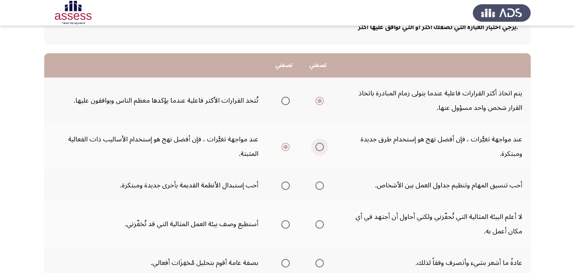
click at [317, 149] on input "Select an option" at bounding box center [319, 147] width 9 height 9
click at [320, 186] on span "Select an option" at bounding box center [319, 185] width 9 height 9
click at [320, 186] on input "Select an option" at bounding box center [319, 185] width 9 height 9
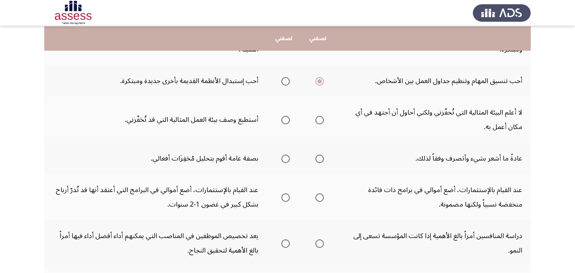
scroll to position [168, 0]
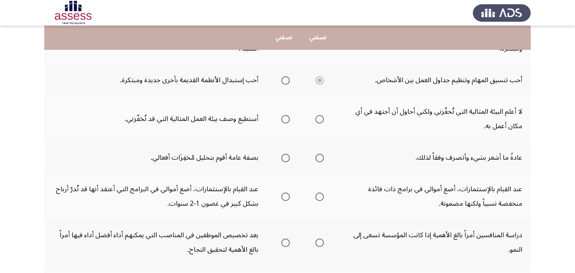
click at [320, 117] on span "Select an option" at bounding box center [319, 119] width 9 height 9
click at [320, 117] on input "Select an option" at bounding box center [319, 119] width 9 height 9
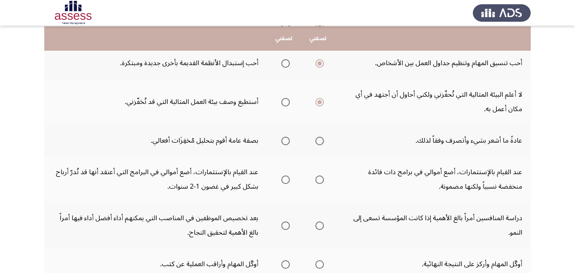
scroll to position [186, 0]
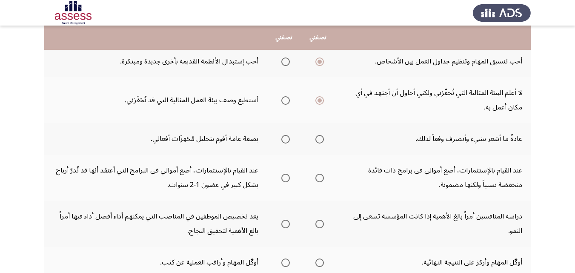
click at [286, 101] on span "Select an option" at bounding box center [285, 100] width 9 height 9
click at [286, 101] on input "Select an option" at bounding box center [285, 100] width 9 height 9
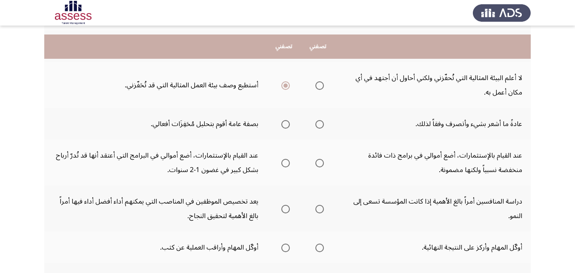
scroll to position [213, 0]
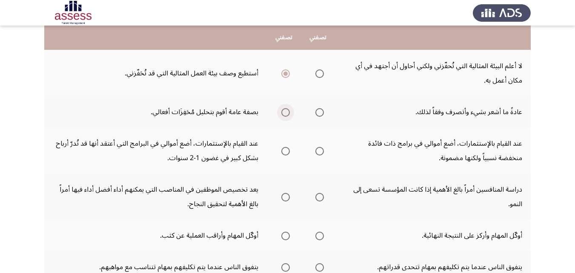
click at [286, 115] on span "Select an option" at bounding box center [285, 112] width 9 height 9
click at [286, 115] on input "Select an option" at bounding box center [285, 112] width 9 height 9
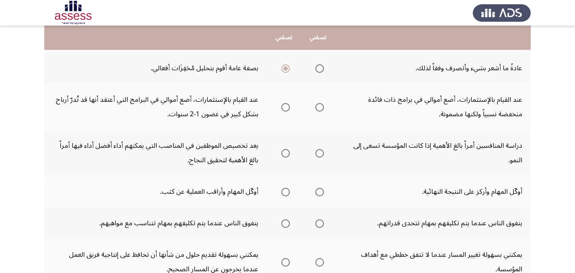
scroll to position [260, 0]
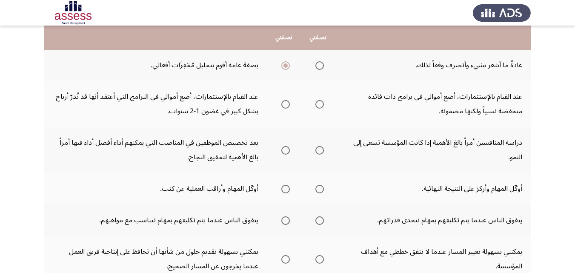
click at [283, 105] on span "Select an option" at bounding box center [285, 104] width 9 height 9
click at [283, 105] on input "Select an option" at bounding box center [285, 104] width 9 height 9
click at [315, 153] on label "Select an option" at bounding box center [318, 150] width 12 height 9
click at [315, 153] on input "Select an option" at bounding box center [319, 150] width 9 height 9
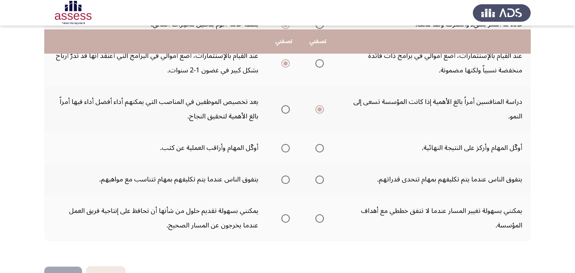
scroll to position [307, 0]
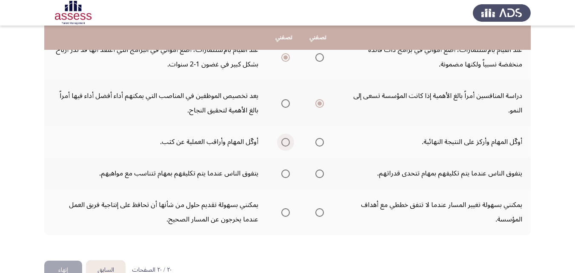
click at [285, 144] on span "Select an option" at bounding box center [285, 142] width 9 height 9
click at [285, 144] on input "Select an option" at bounding box center [285, 142] width 9 height 9
click at [320, 177] on span "Select an option" at bounding box center [319, 173] width 9 height 9
click at [320, 177] on input "Select an option" at bounding box center [319, 173] width 9 height 9
click at [287, 212] on span "Select an option" at bounding box center [285, 212] width 9 height 9
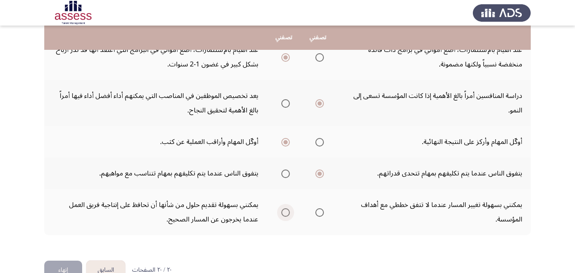
click at [287, 212] on input "Select an option" at bounding box center [285, 212] width 9 height 9
click at [66, 263] on button "إنهاء" at bounding box center [63, 269] width 38 height 19
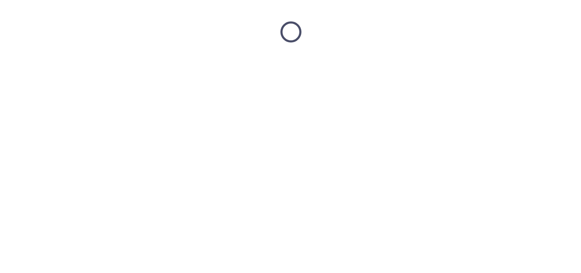
scroll to position [0, 0]
